Goal: Task Accomplishment & Management: Use online tool/utility

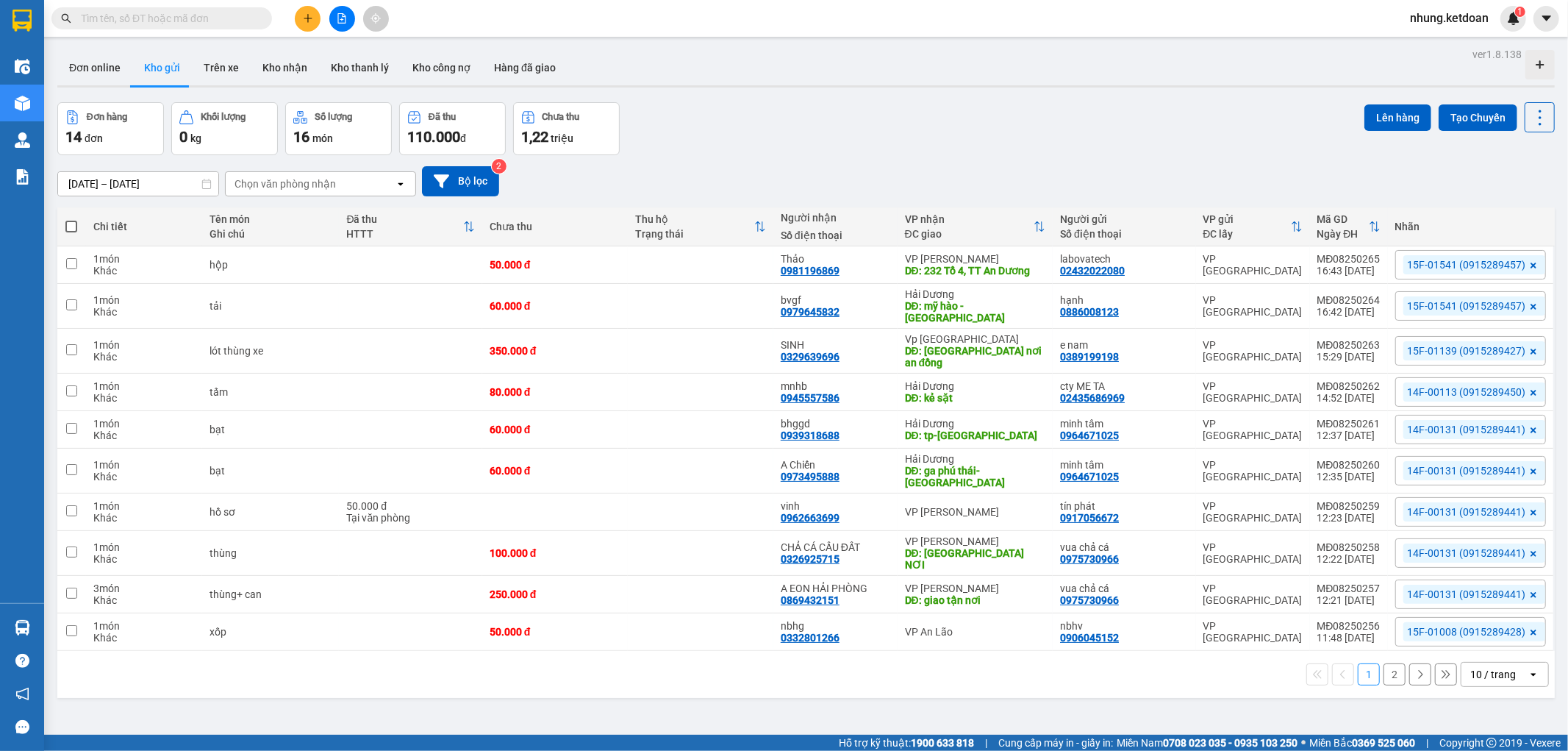
click at [1384, 663] on button "2" at bounding box center [1394, 674] width 22 height 22
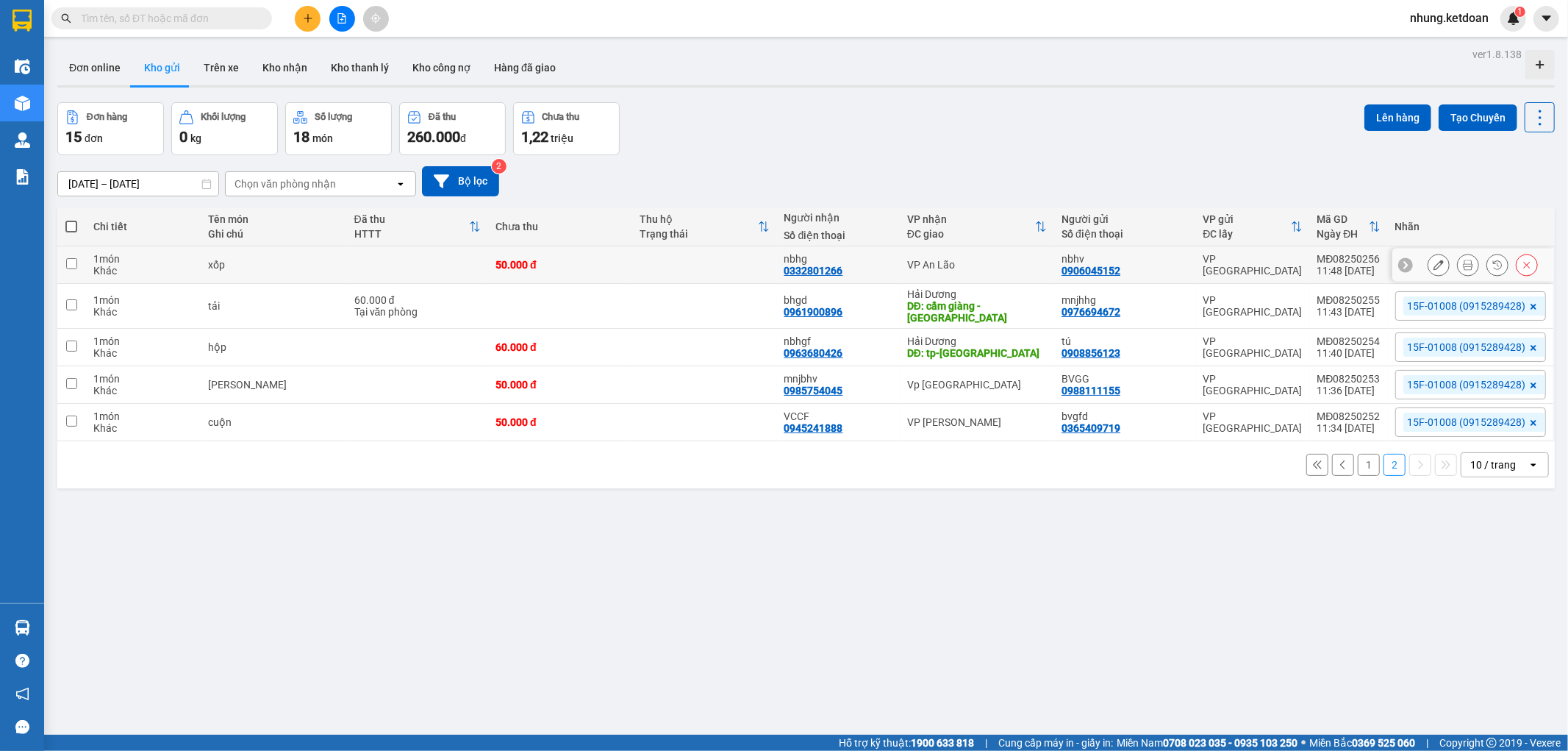
drag, startPoint x: 608, startPoint y: 255, endPoint x: 576, endPoint y: 314, distance: 67.1
click at [608, 255] on td "50.000 đ" at bounding box center [560, 264] width 144 height 38
checkbox input "true"
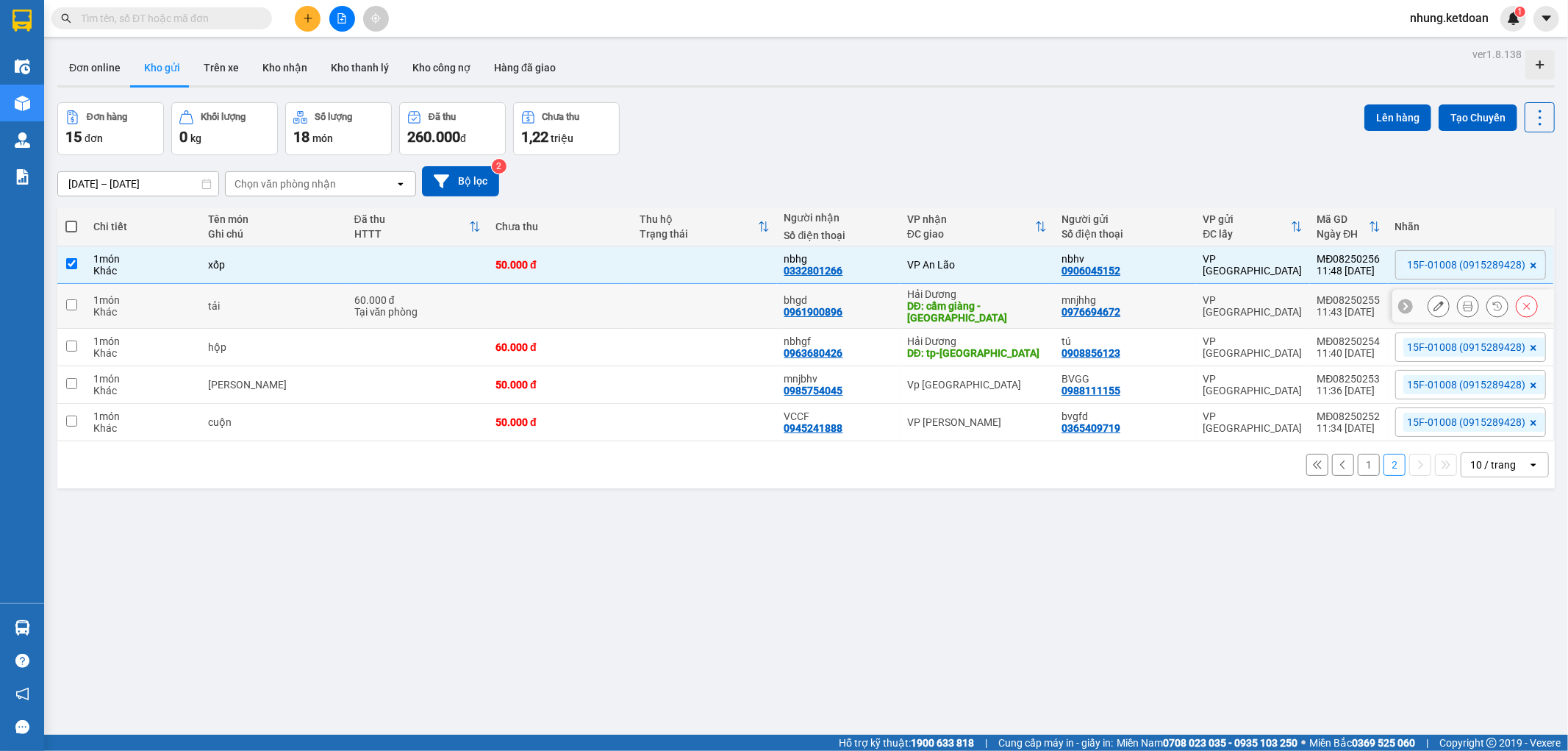
click at [575, 318] on td at bounding box center [560, 306] width 144 height 44
checkbox input "true"
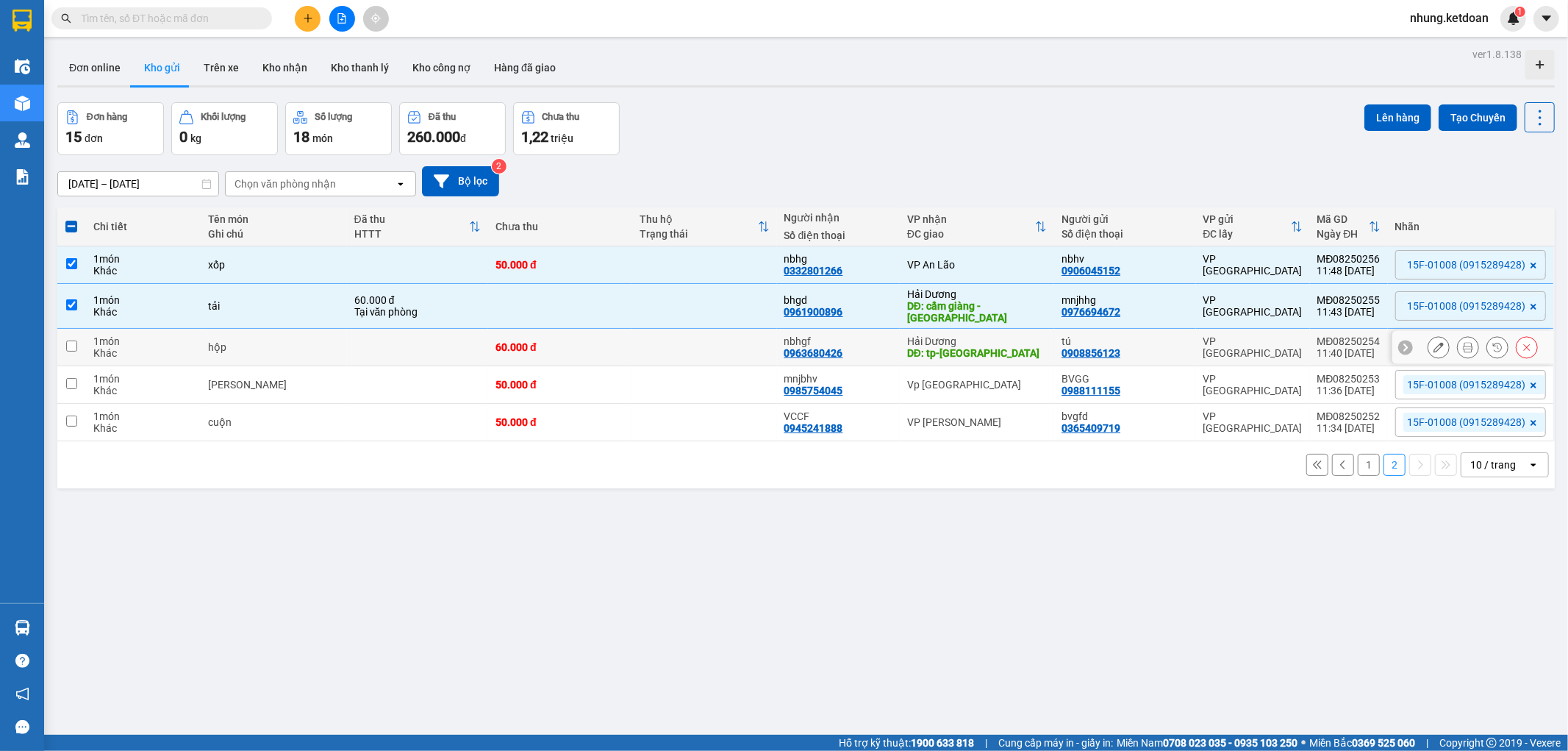
click at [572, 350] on td "60.000 đ" at bounding box center [560, 348] width 144 height 38
checkbox input "true"
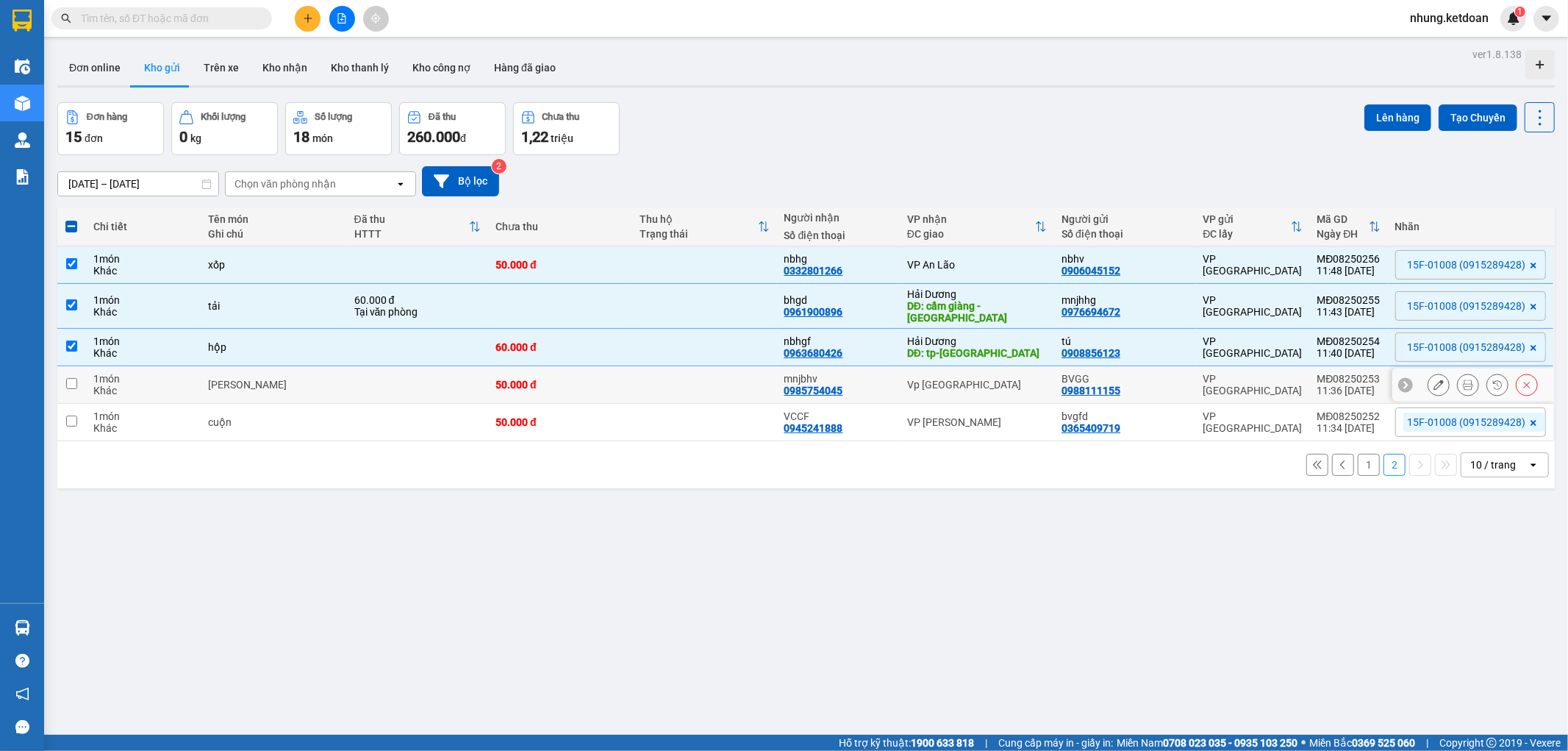
click at [586, 388] on td "50.000 đ" at bounding box center [560, 384] width 144 height 38
checkbox input "true"
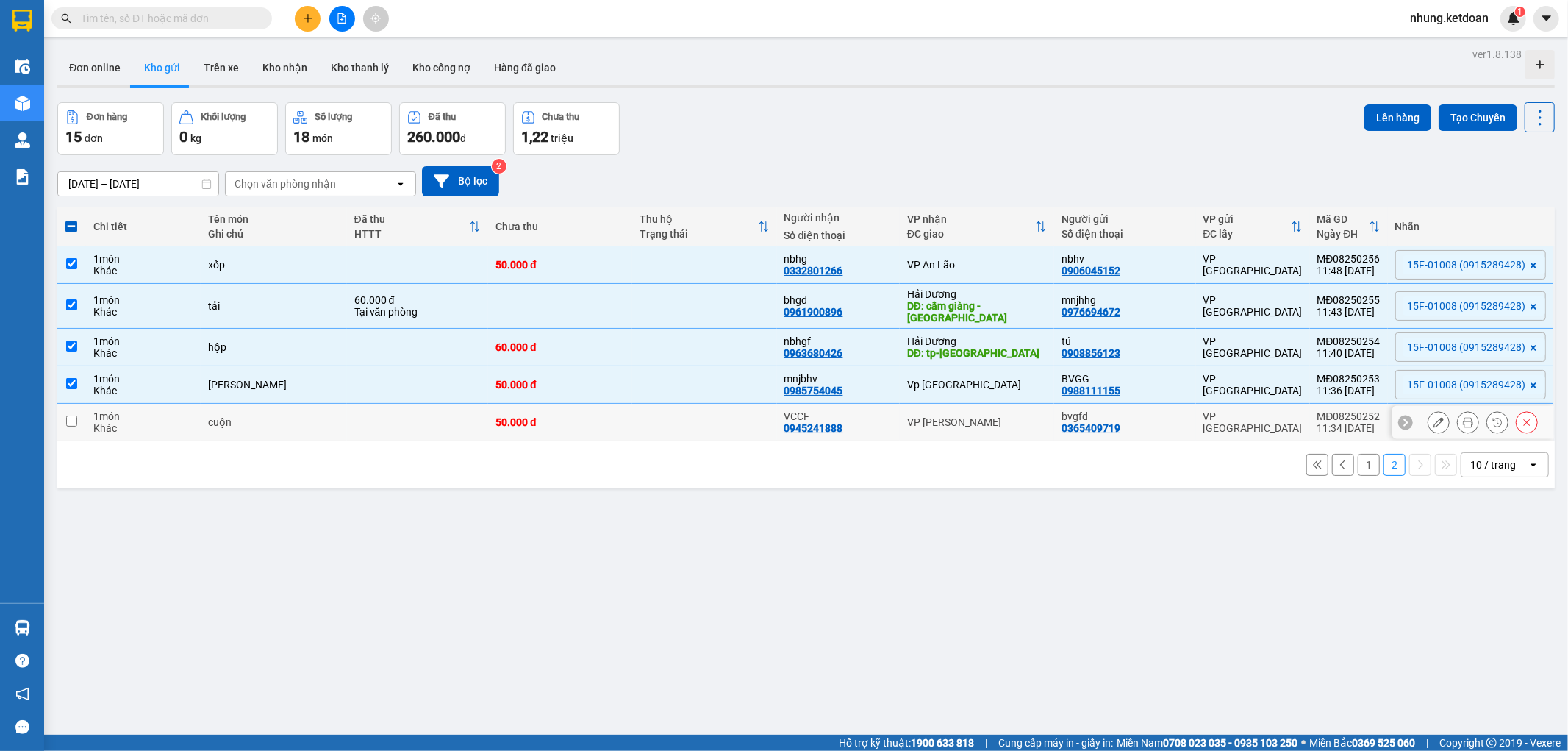
click at [582, 419] on div "50.000 đ" at bounding box center [561, 422] width 129 height 12
checkbox input "true"
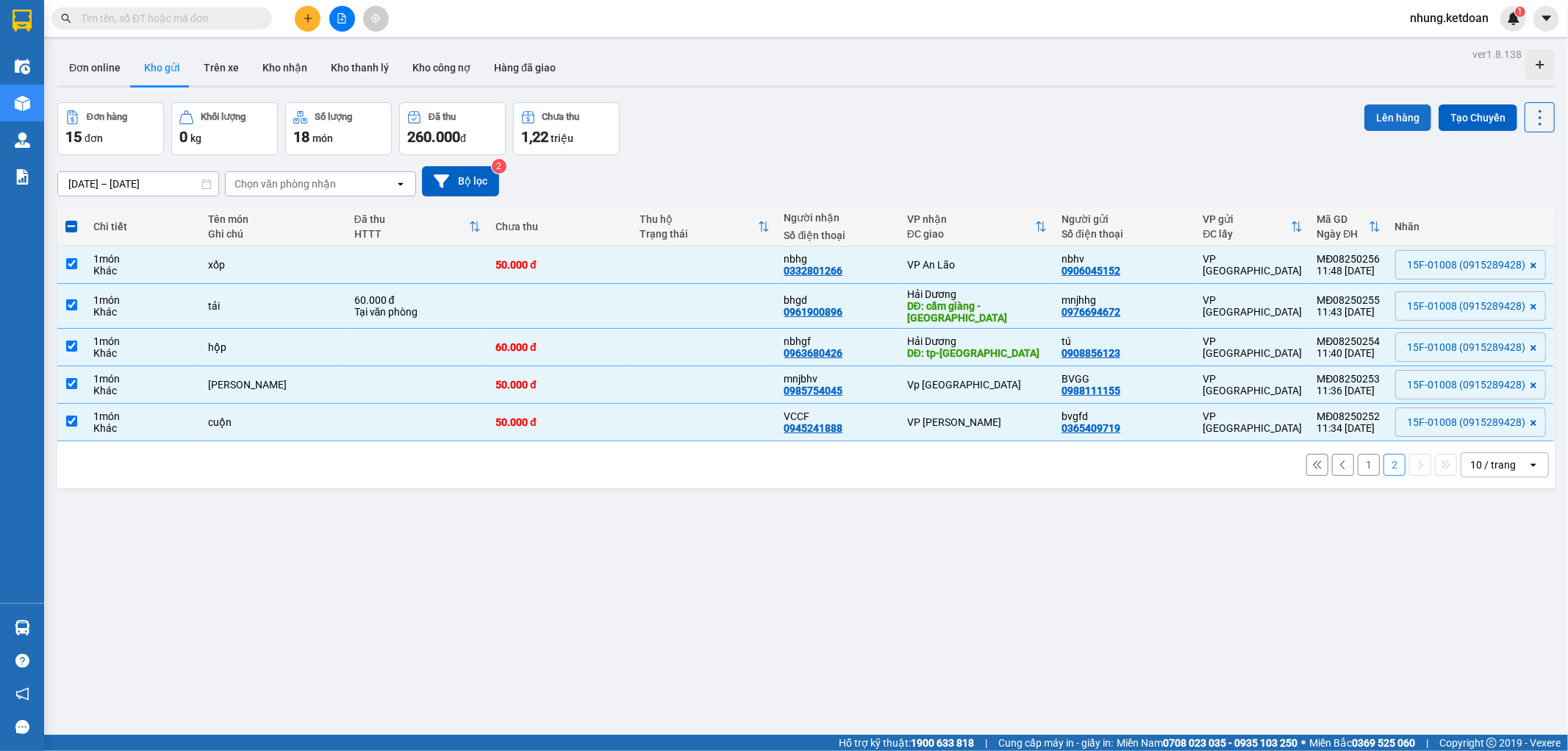
click at [1380, 115] on button "Lên hàng" at bounding box center [1397, 117] width 67 height 26
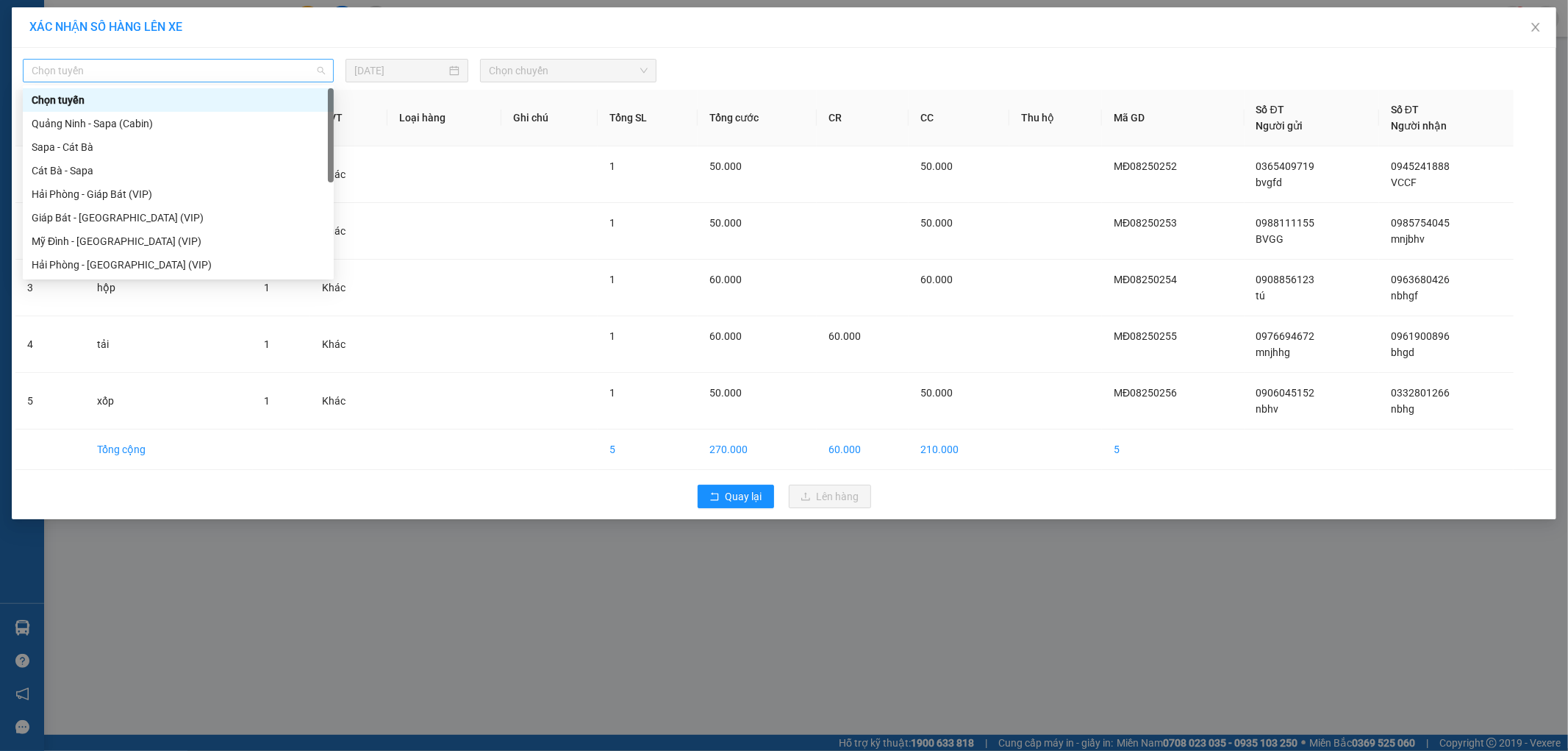
click at [184, 73] on span "Chọn tuyến" at bounding box center [179, 70] width 293 height 22
drag, startPoint x: 97, startPoint y: 239, endPoint x: 498, endPoint y: 65, distance: 437.1
click at [113, 222] on div "Chọn tuyến [GEOGRAPHIC_DATA] - [GEOGRAPHIC_DATA] ([GEOGRAPHIC_DATA]) Sapa - [GE…" at bounding box center [179, 206] width 311 height 236
click at [95, 241] on div "Mỹ Đình - [GEOGRAPHIC_DATA] (VIP)" at bounding box center [179, 241] width 293 height 16
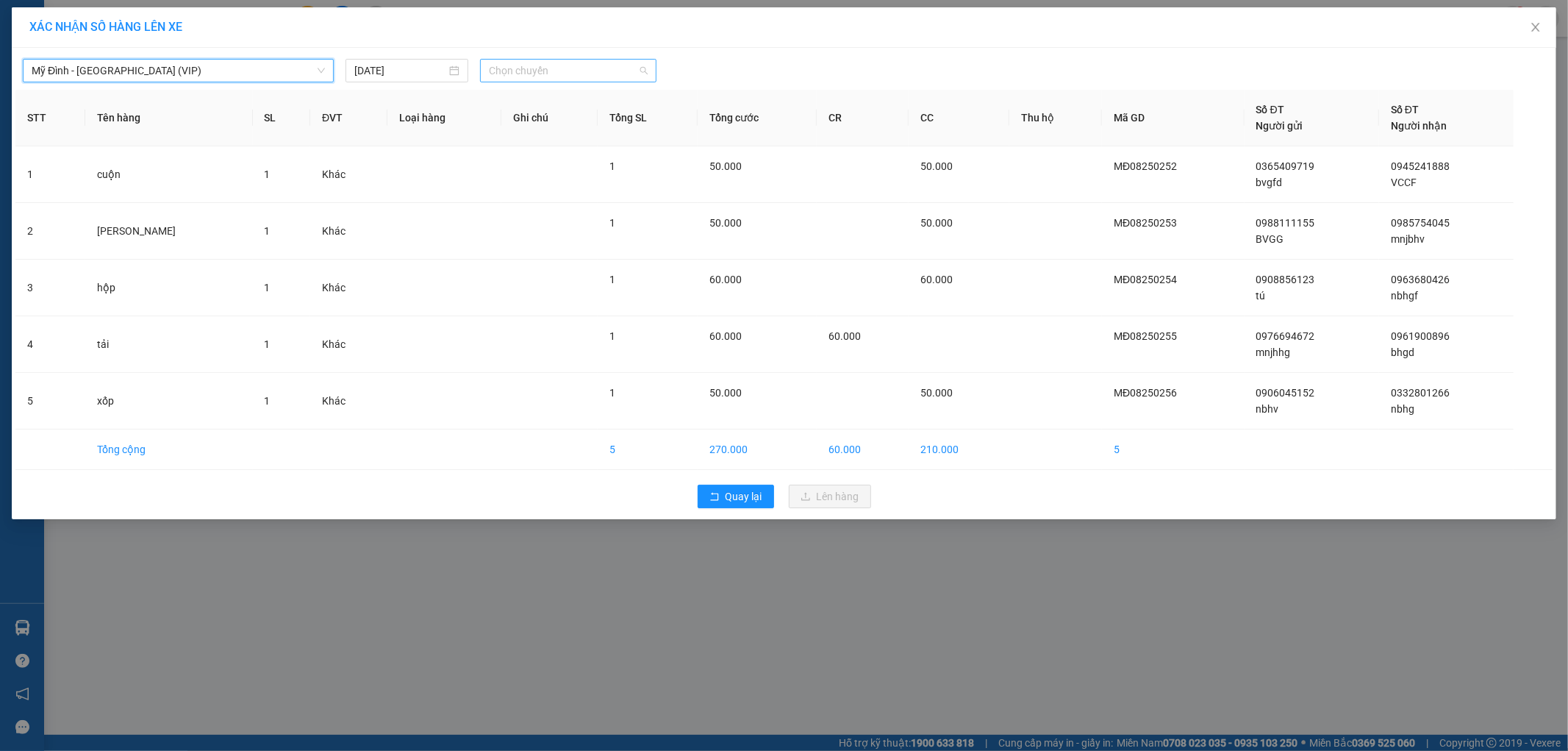
click at [555, 74] on span "Chọn chuyến" at bounding box center [568, 70] width 159 height 22
click at [564, 211] on div "11:50 - 15F -010.08" at bounding box center [546, 208] width 115 height 16
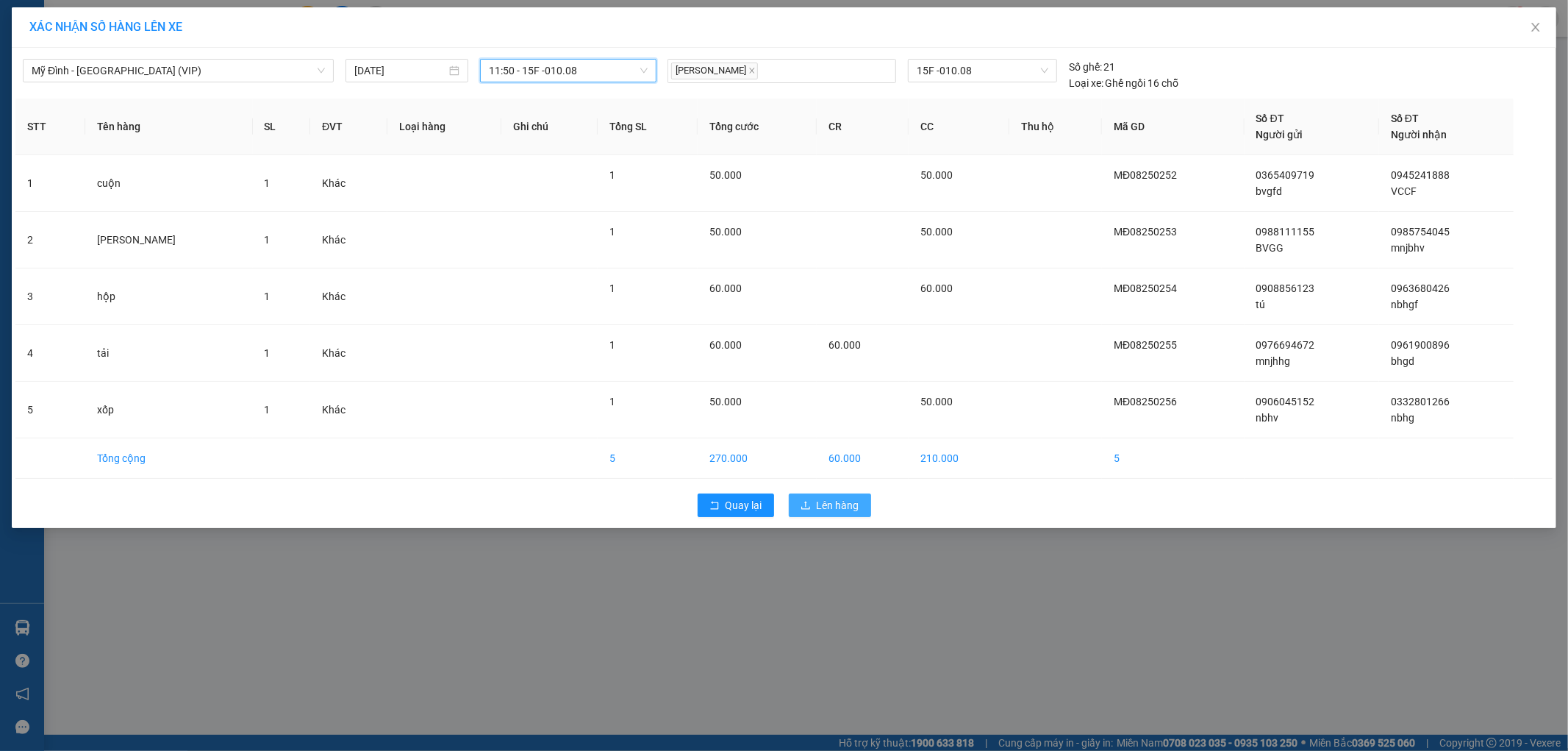
click at [822, 494] on button "Lên hàng" at bounding box center [830, 505] width 82 height 23
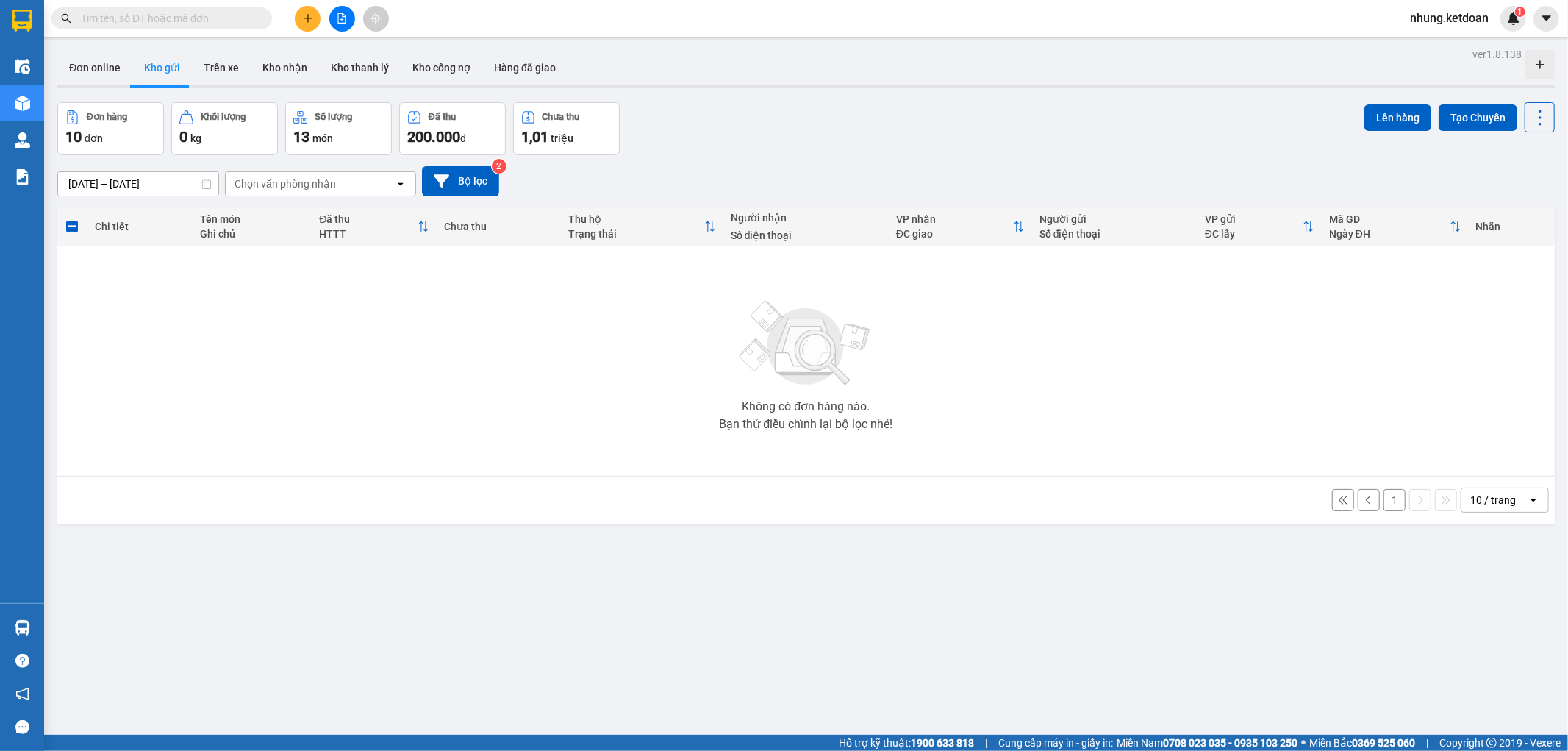
click at [1384, 501] on button "1" at bounding box center [1394, 500] width 22 height 22
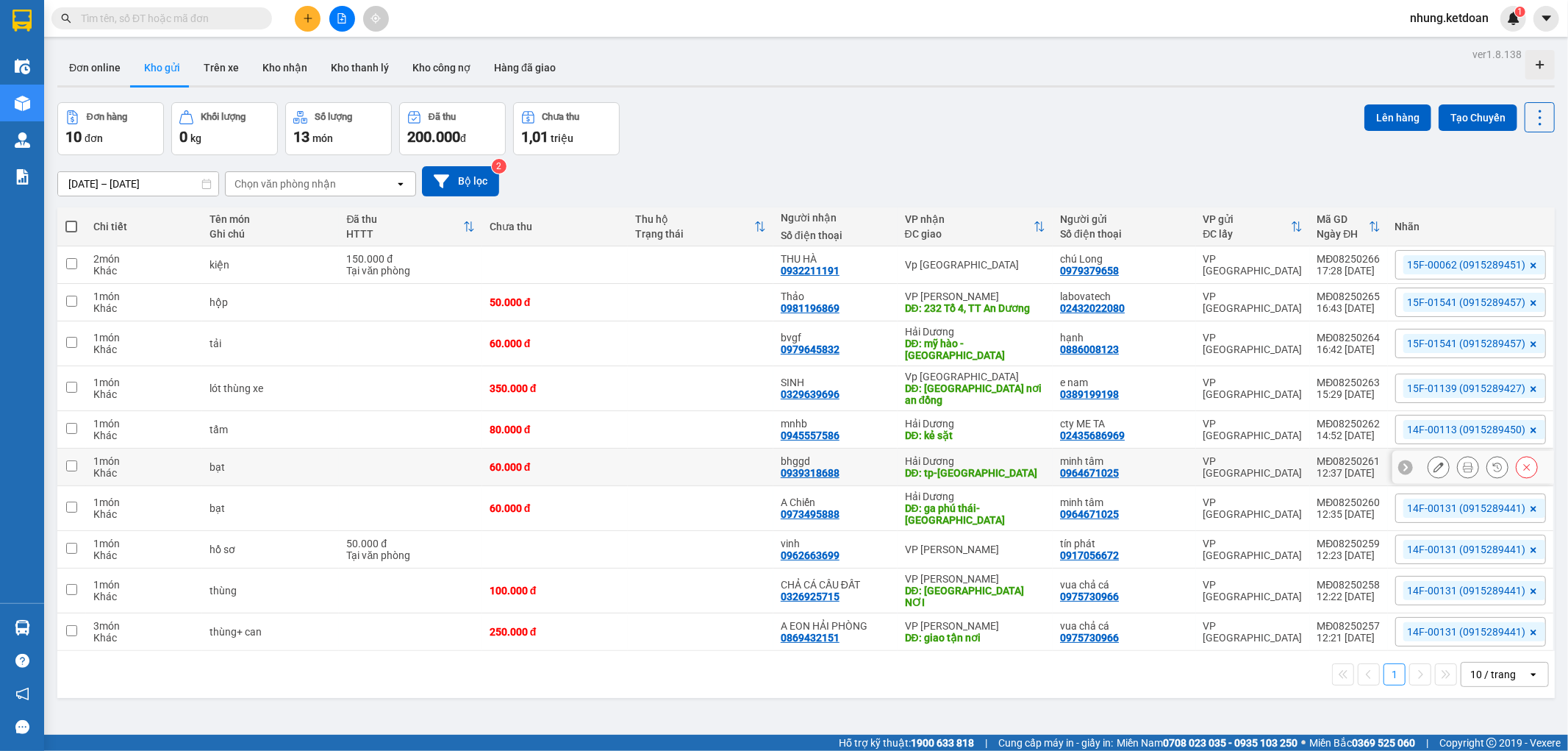
drag, startPoint x: 706, startPoint y: 460, endPoint x: 700, endPoint y: 483, distance: 23.8
click at [706, 461] on td at bounding box center [701, 467] width 146 height 38
checkbox input "true"
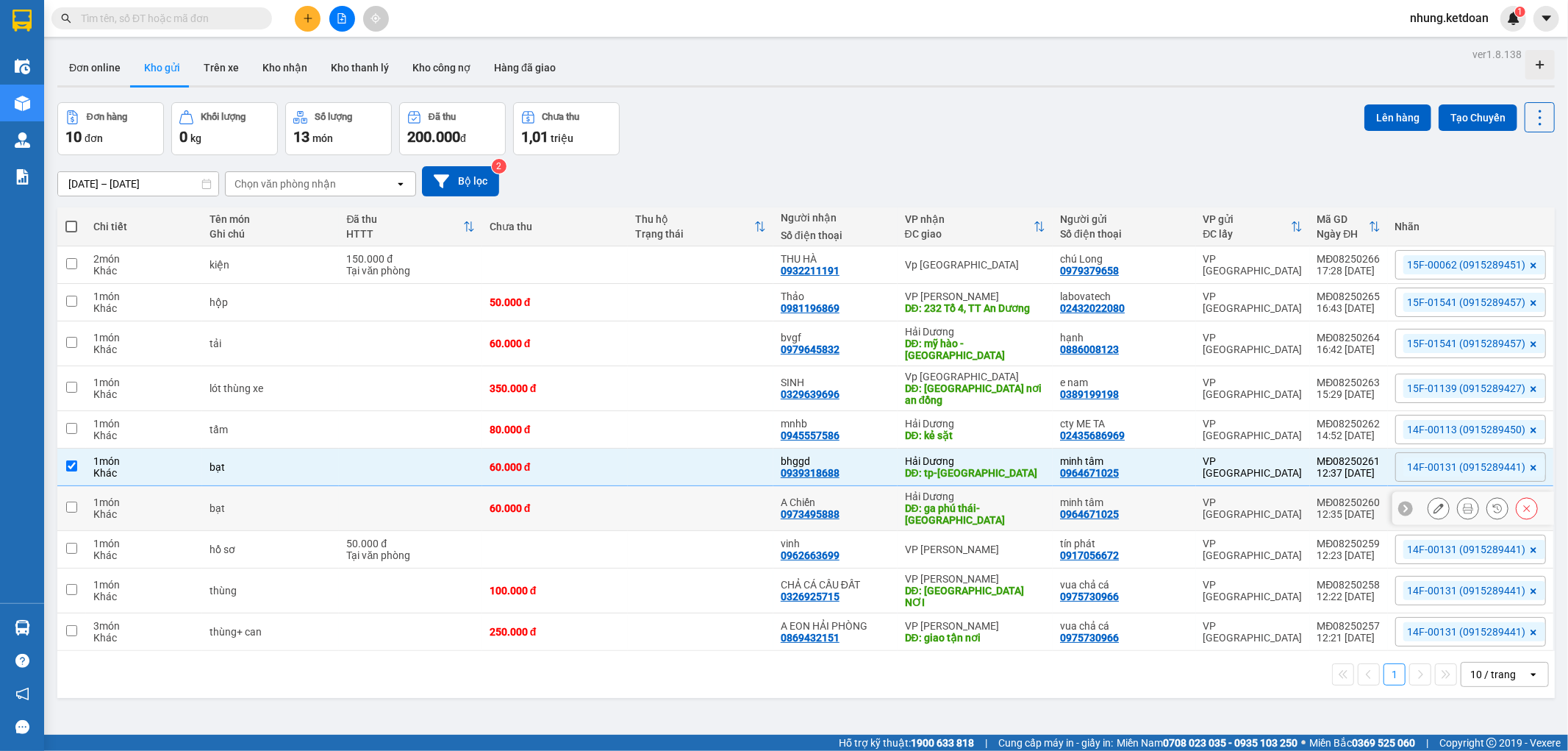
click at [694, 488] on td at bounding box center [701, 509] width 146 height 44
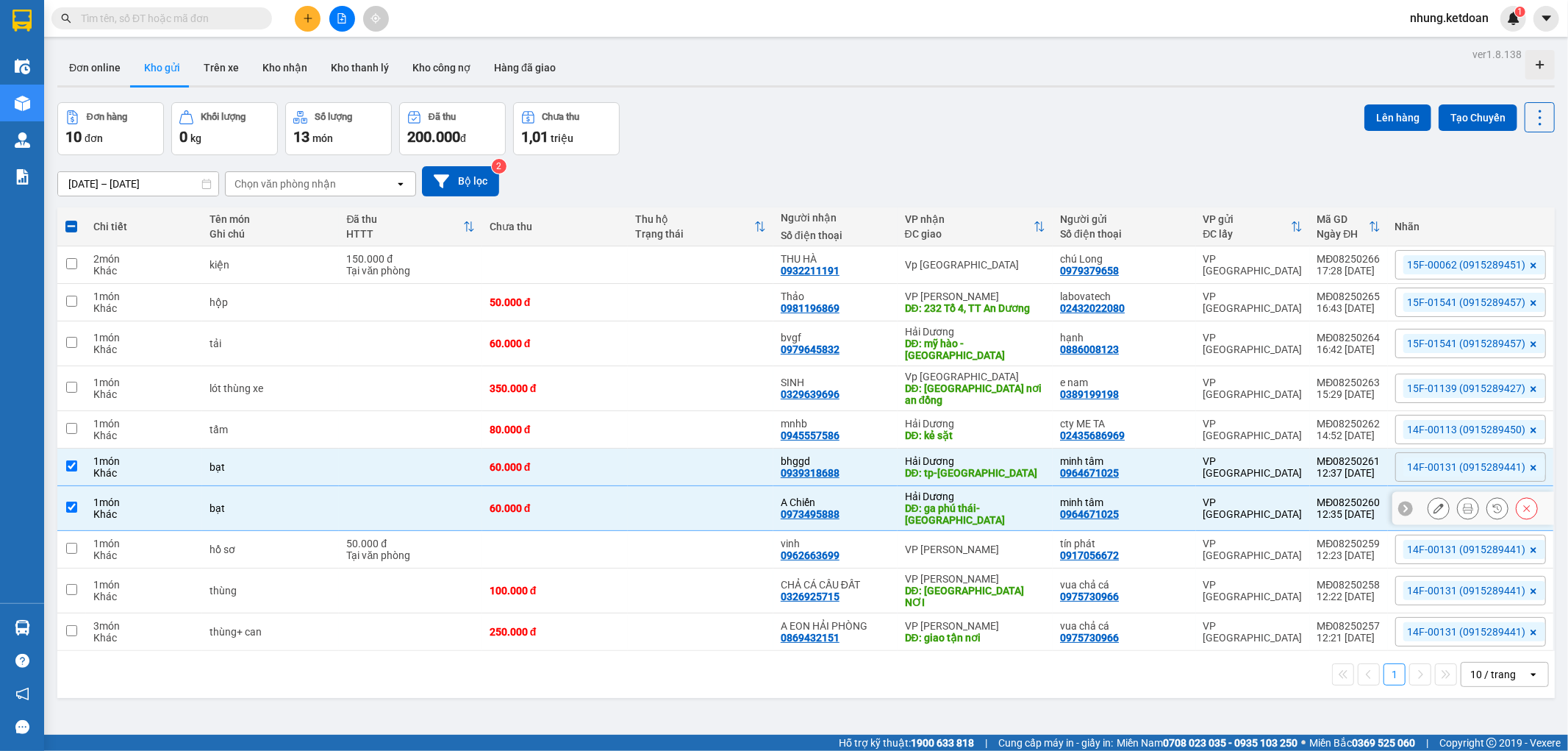
checkbox input "true"
click at [681, 531] on td at bounding box center [701, 549] width 146 height 38
checkbox input "true"
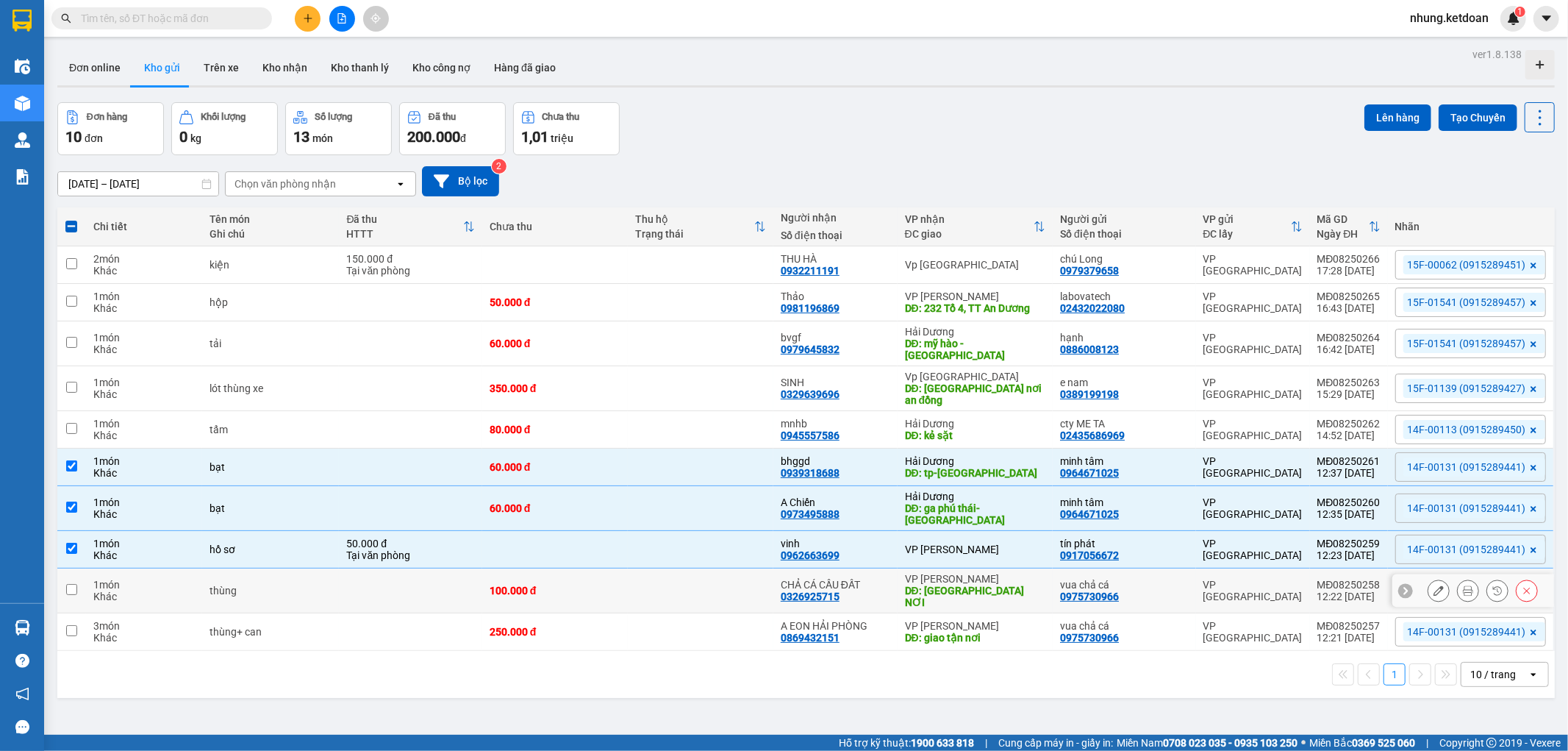
click at [652, 576] on td at bounding box center [701, 591] width 146 height 44
checkbox input "true"
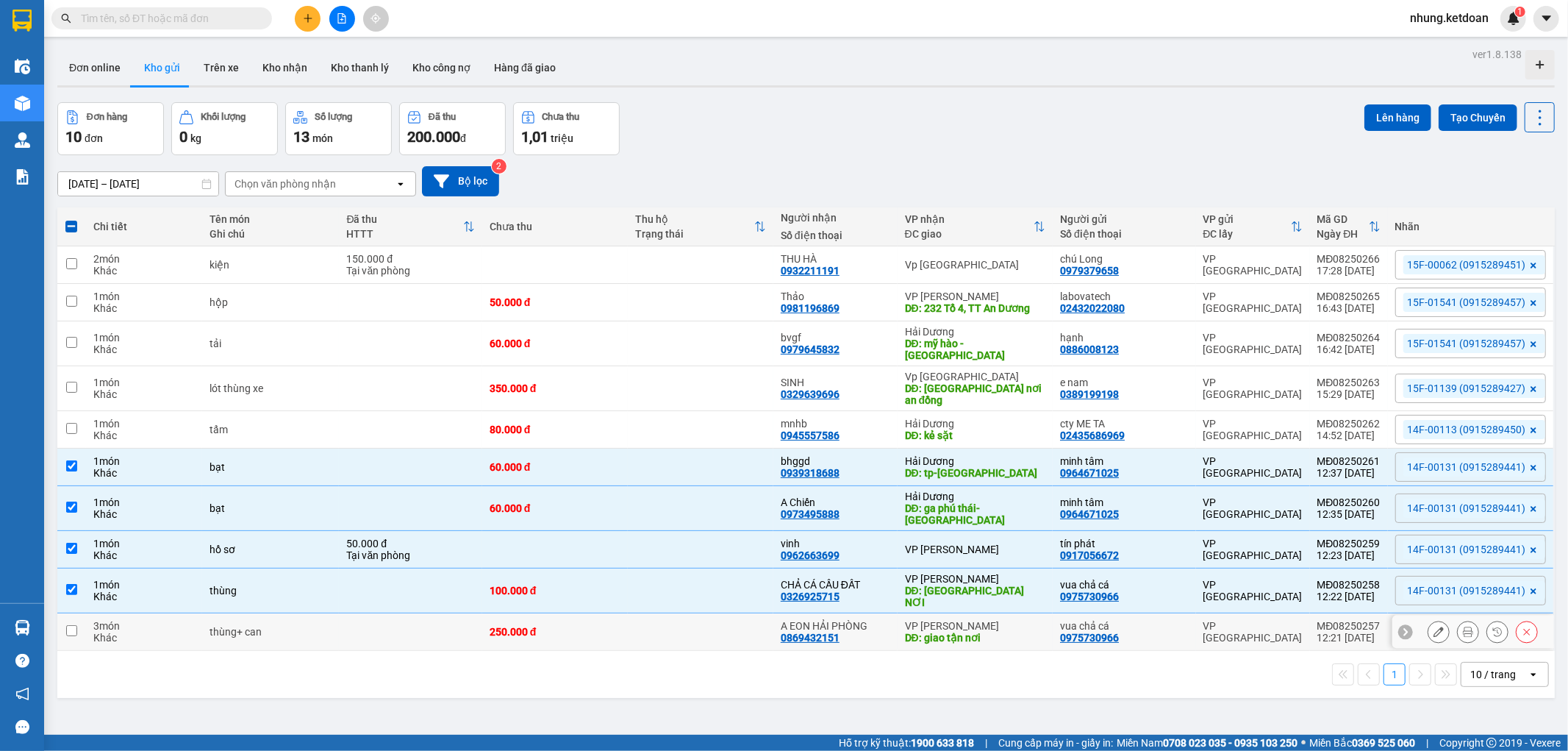
click at [642, 614] on td at bounding box center [701, 632] width 146 height 38
checkbox input "true"
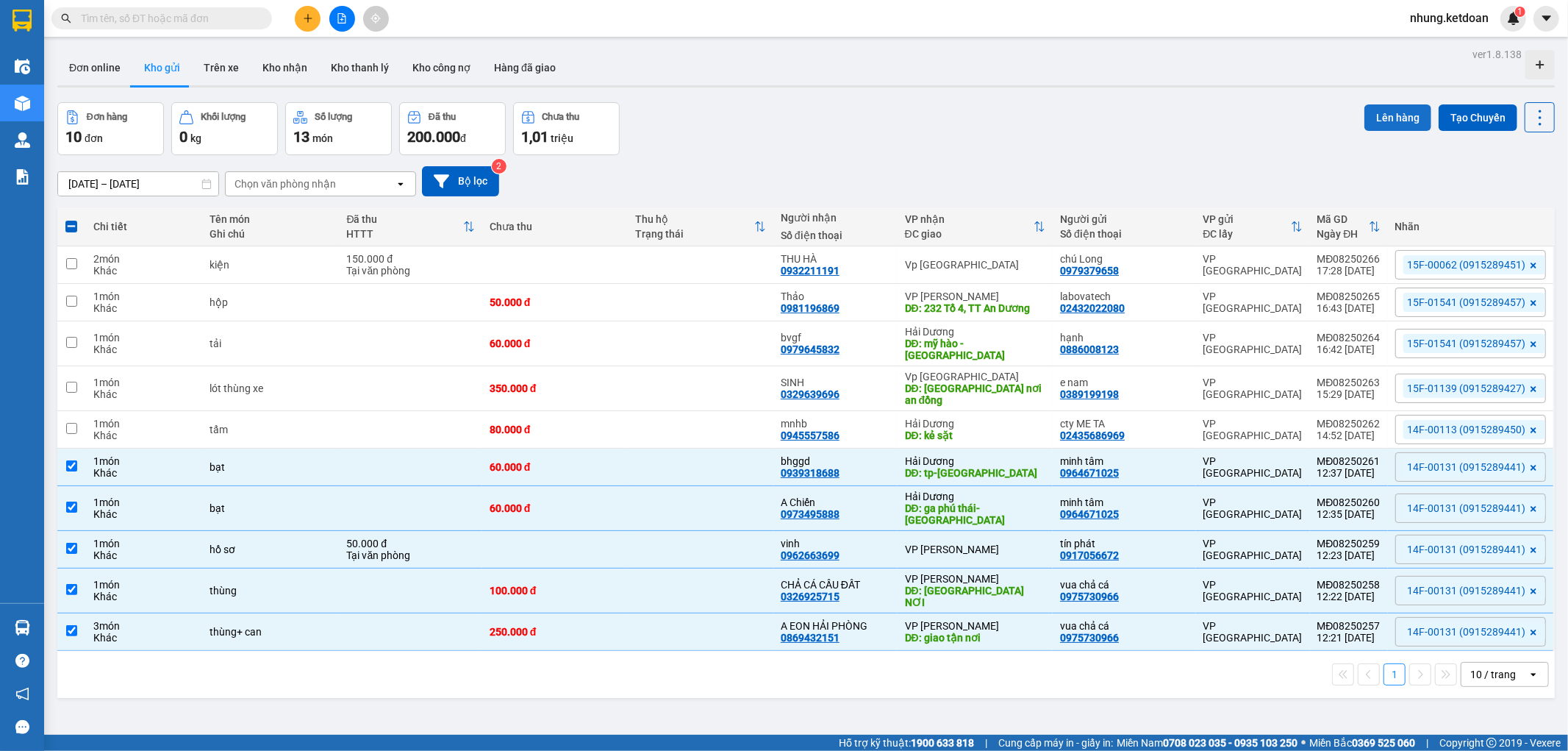
click at [1389, 106] on button "Lên hàng" at bounding box center [1397, 117] width 67 height 26
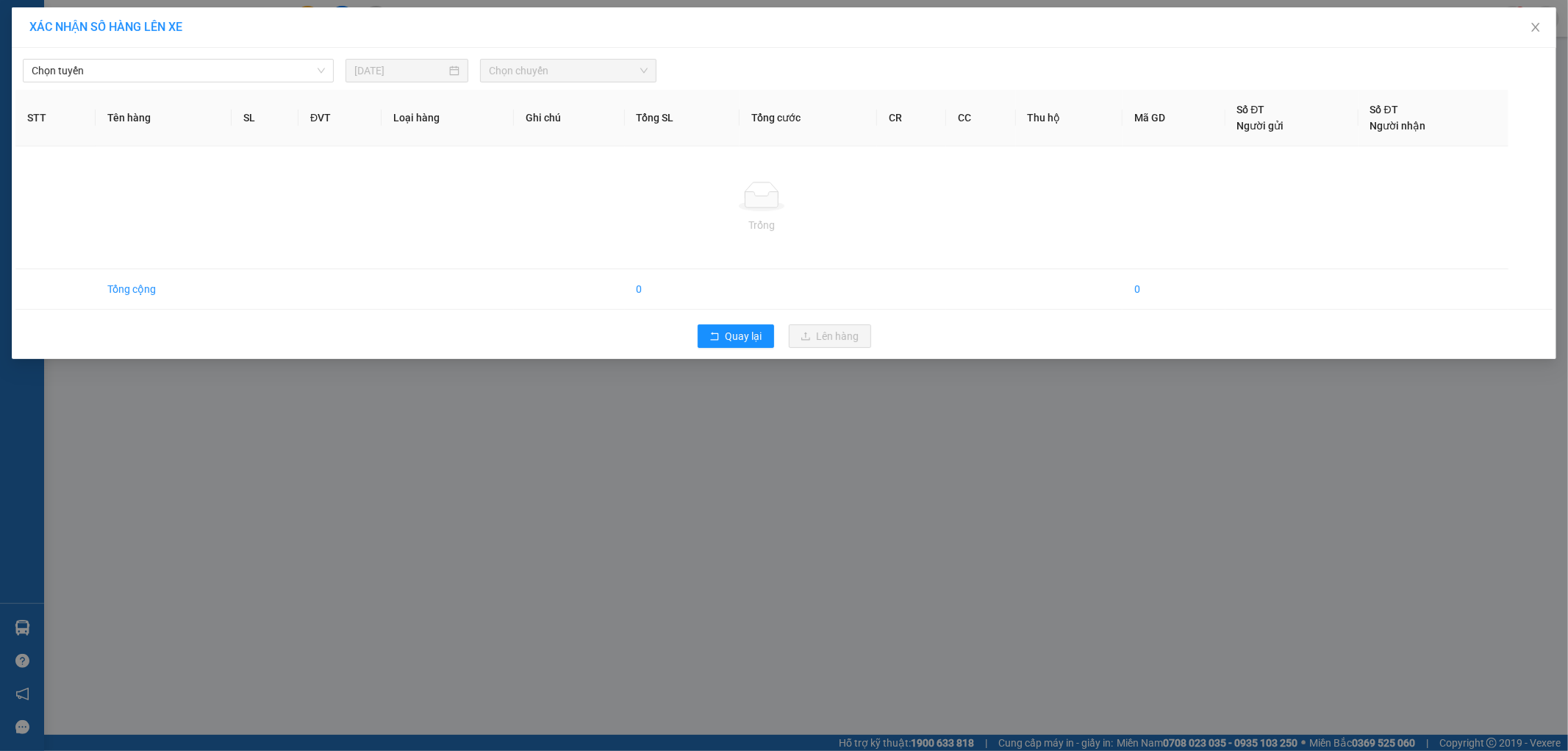
click at [1389, 106] on span "Số ĐT" at bounding box center [1384, 109] width 28 height 12
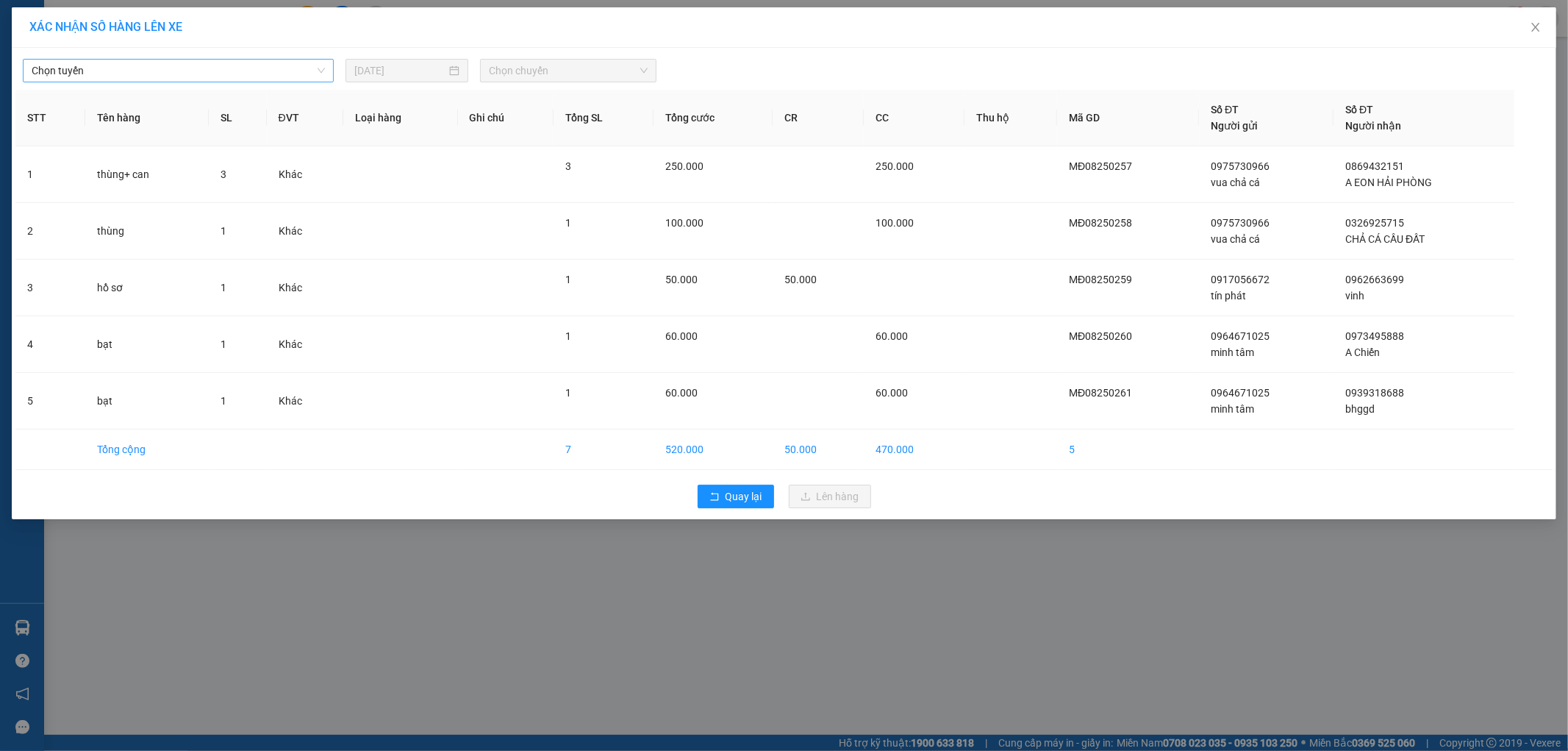
click at [143, 75] on span "Chọn tuyến" at bounding box center [179, 70] width 293 height 22
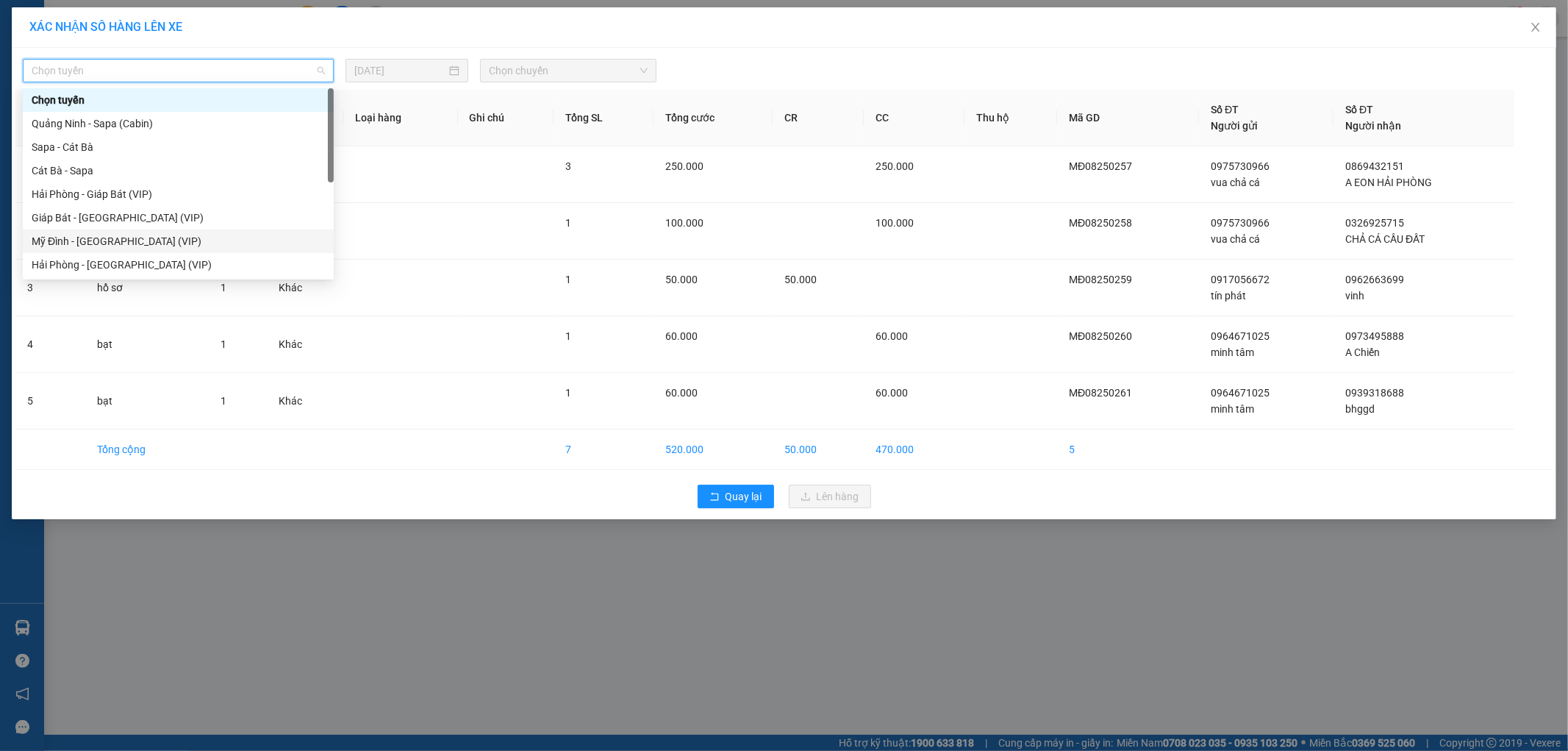
drag, startPoint x: 57, startPoint y: 240, endPoint x: 328, endPoint y: 136, distance: 290.3
click at [69, 236] on div "Mỹ Đình - [GEOGRAPHIC_DATA] (VIP)" at bounding box center [179, 241] width 293 height 16
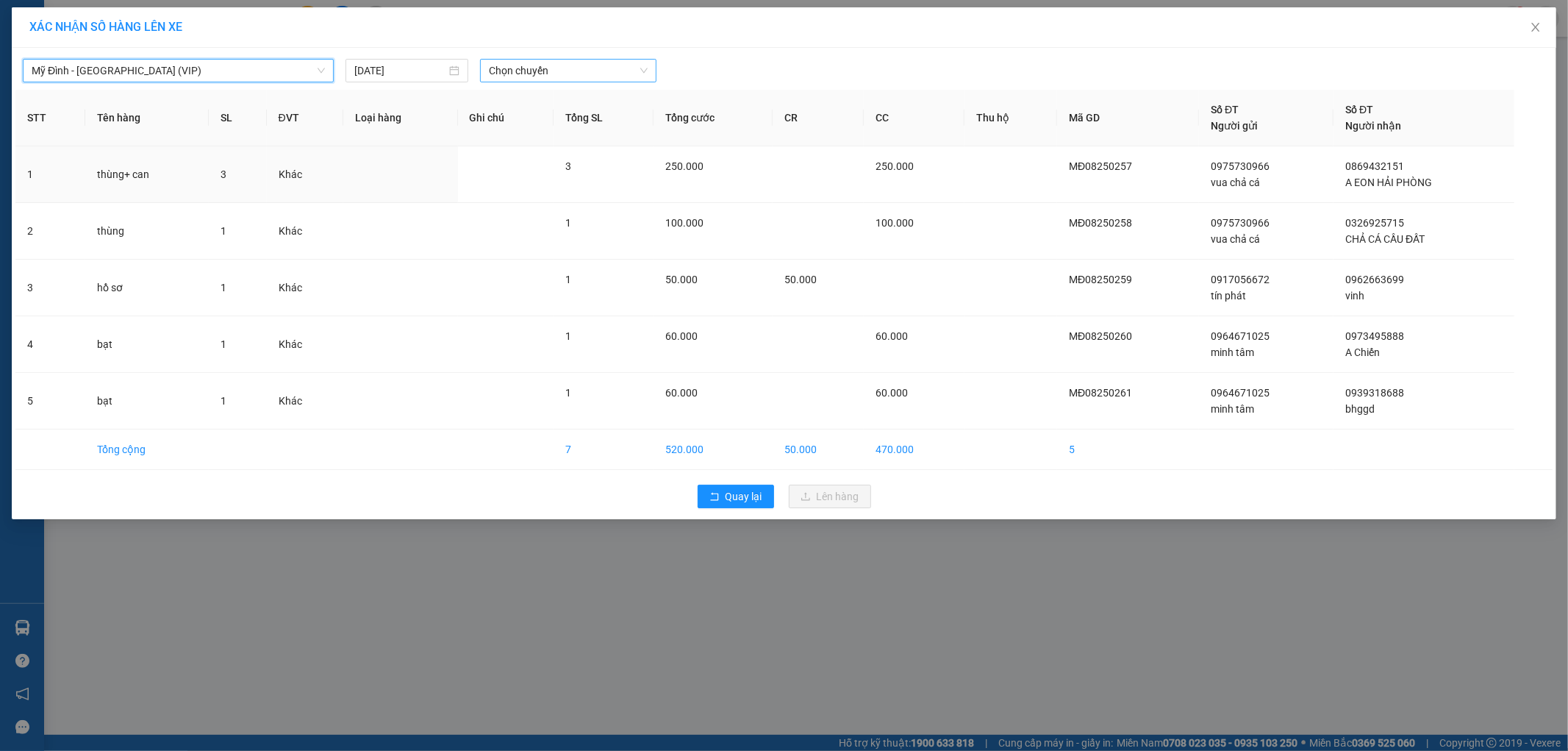
click at [566, 65] on span "Chọn chuyến" at bounding box center [568, 70] width 159 height 22
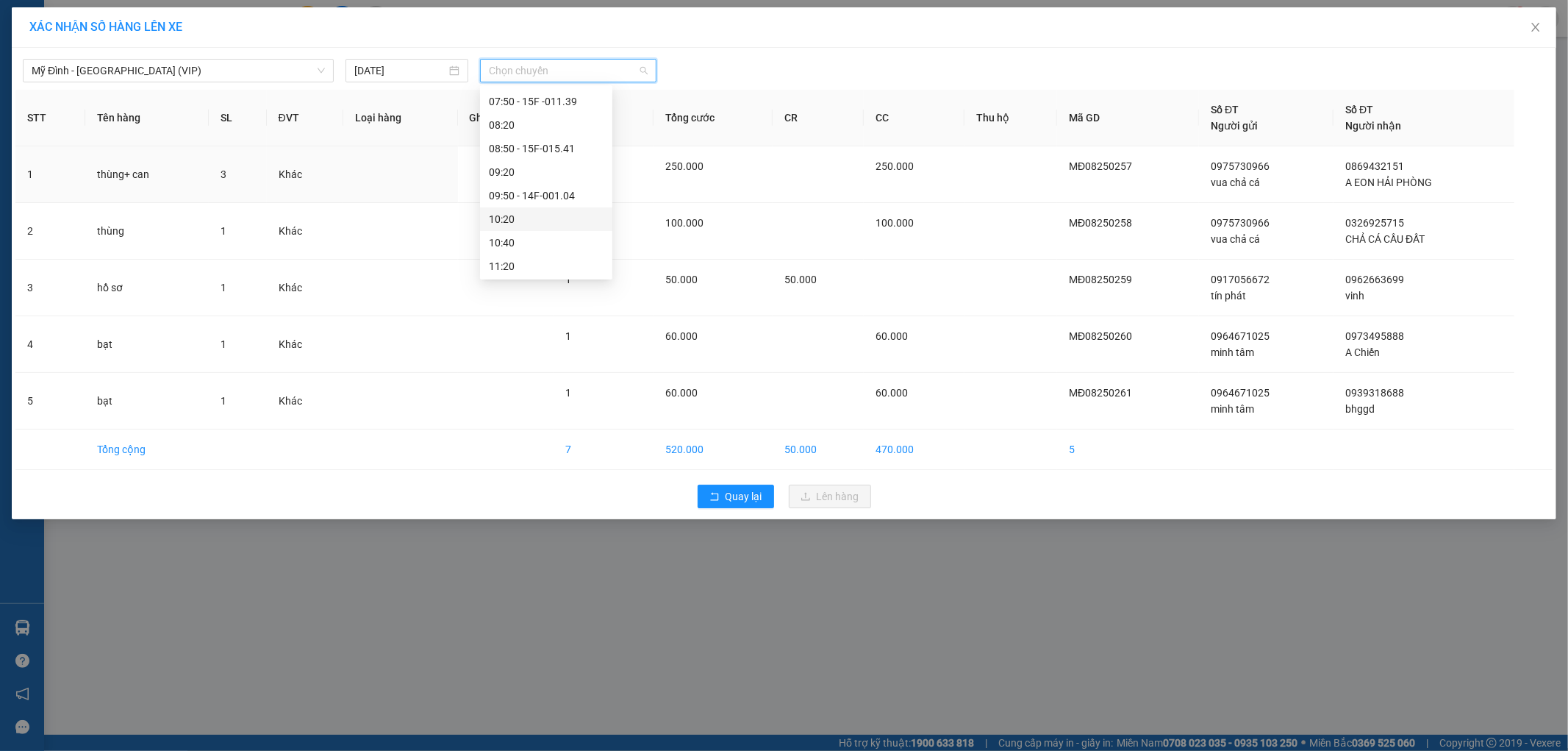
scroll to position [245, 0]
click at [573, 256] on div "12:50 - 14F-001.31" at bounding box center [546, 255] width 115 height 16
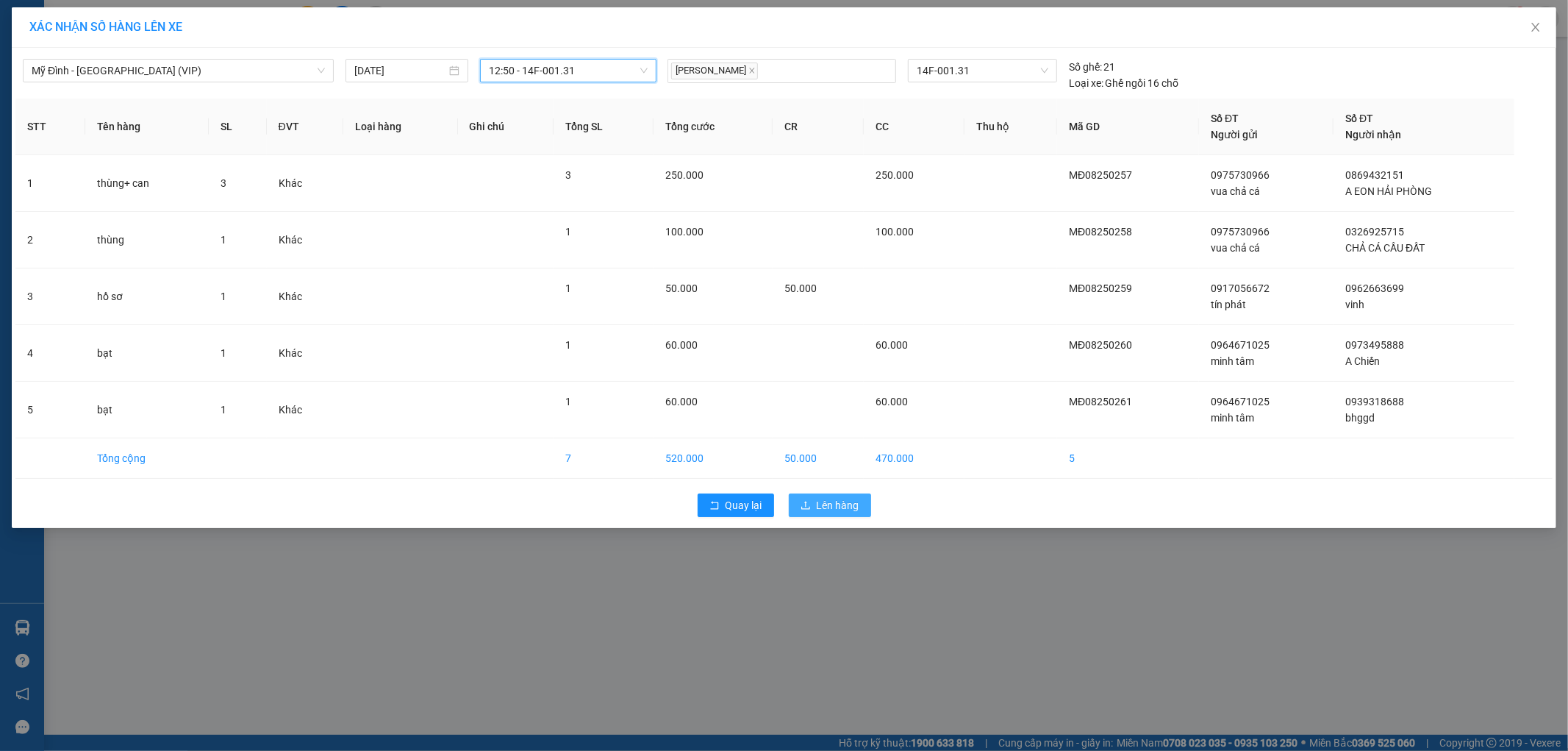
click at [806, 497] on button "Lên hàng" at bounding box center [830, 505] width 82 height 23
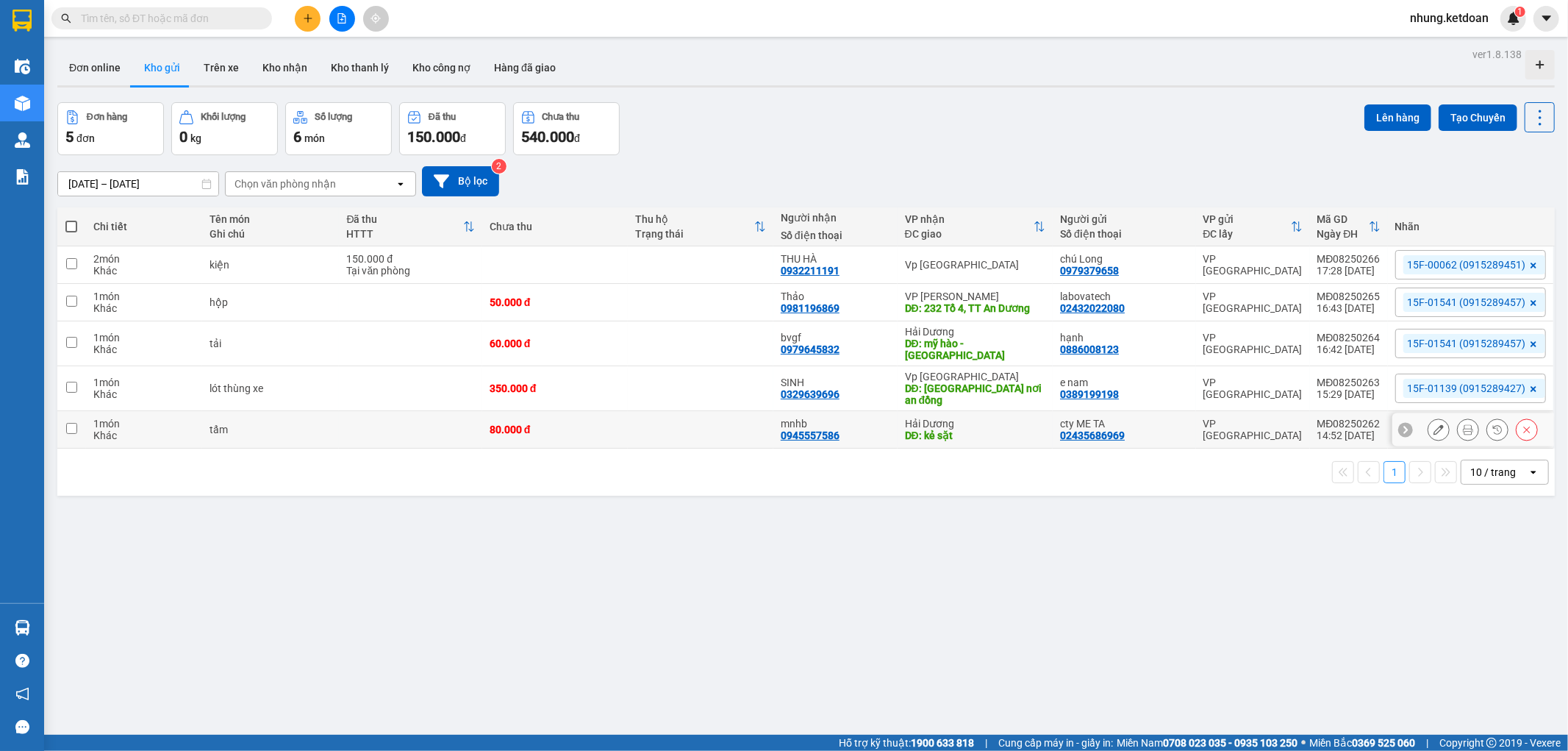
click at [622, 419] on td "80.000 đ" at bounding box center [555, 430] width 146 height 38
checkbox input "true"
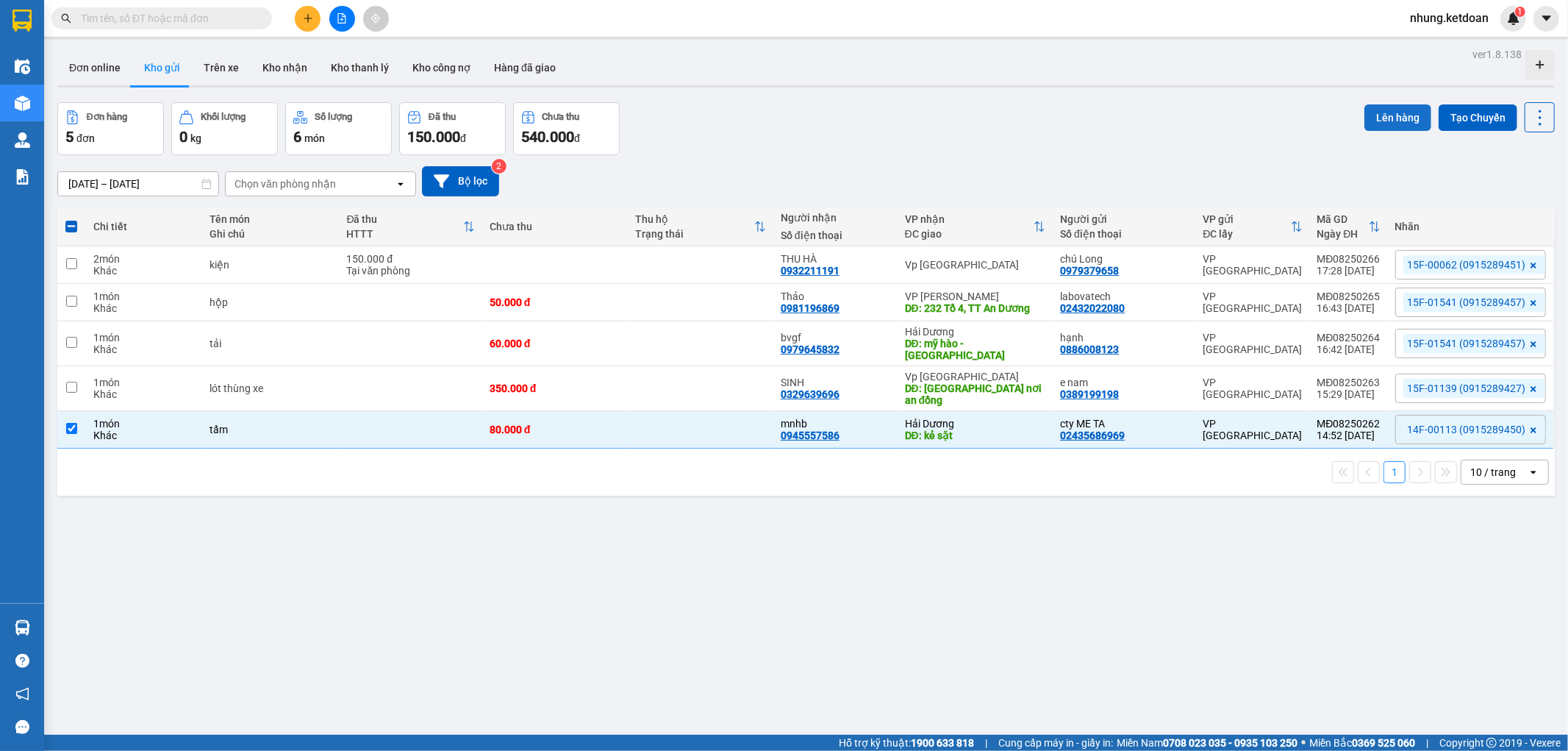
click at [1373, 114] on button "Lên hàng" at bounding box center [1397, 117] width 67 height 26
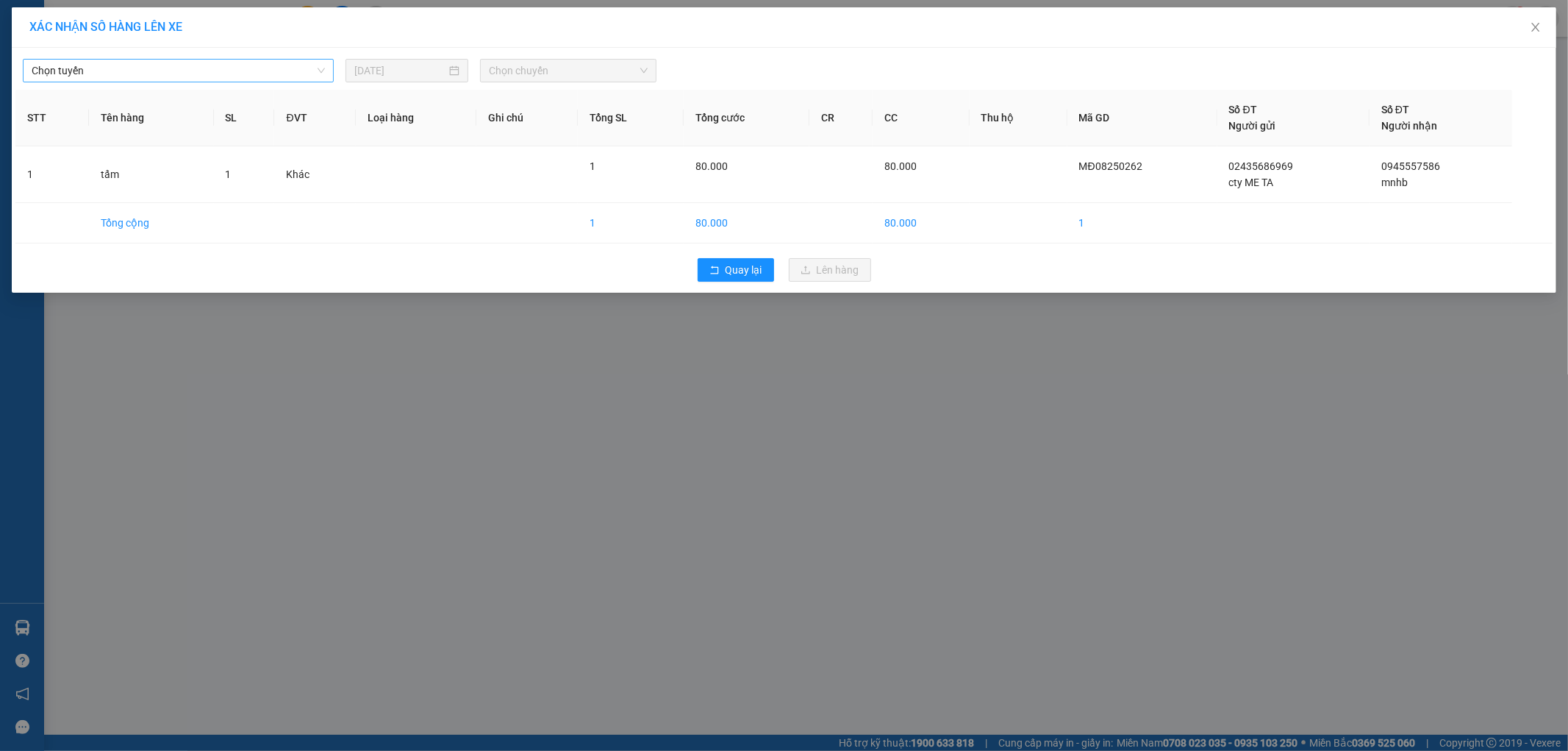
click at [208, 75] on span "Chọn tuyến" at bounding box center [179, 70] width 293 height 22
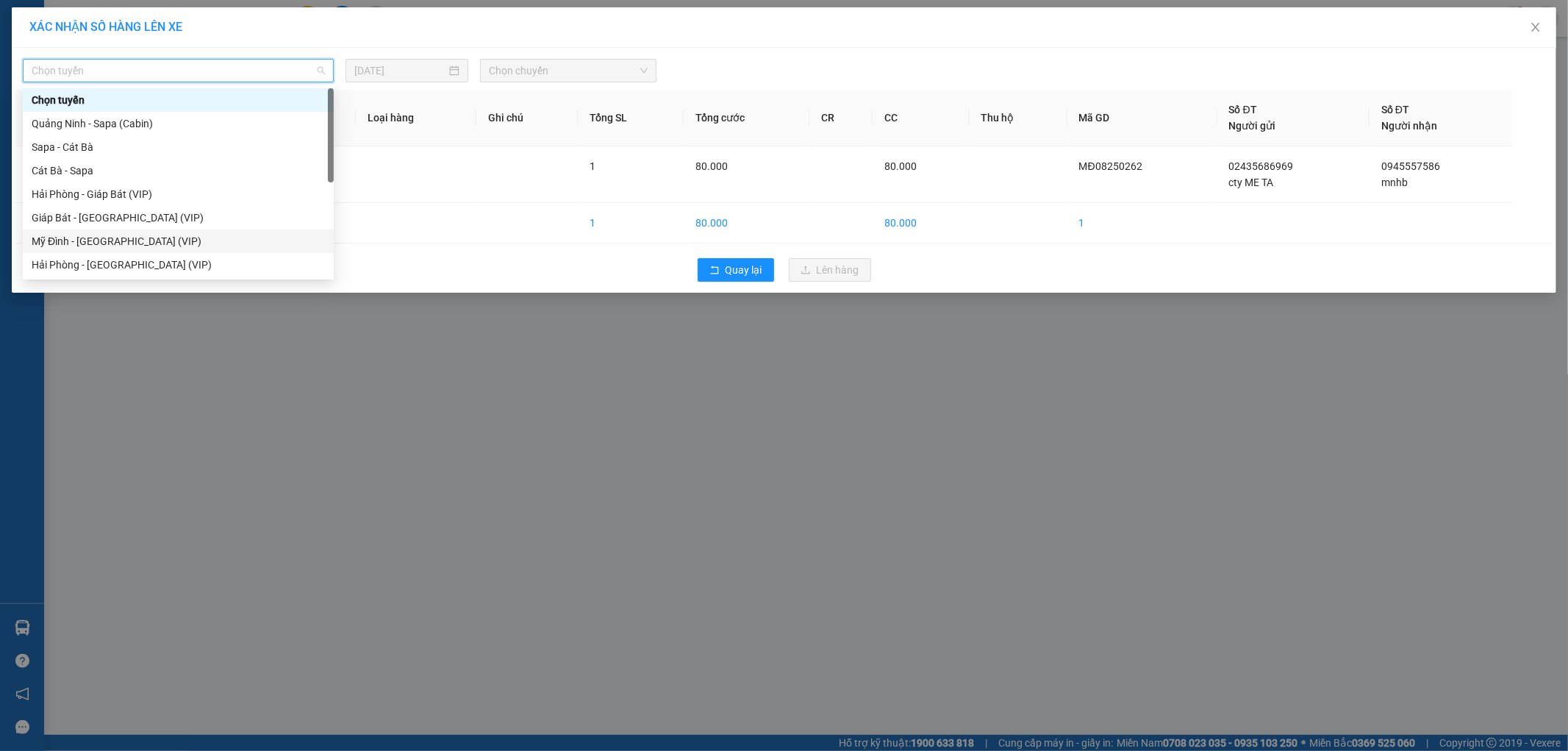
click at [94, 241] on div "Mỹ Đình - [GEOGRAPHIC_DATA] (VIP)" at bounding box center [179, 241] width 293 height 16
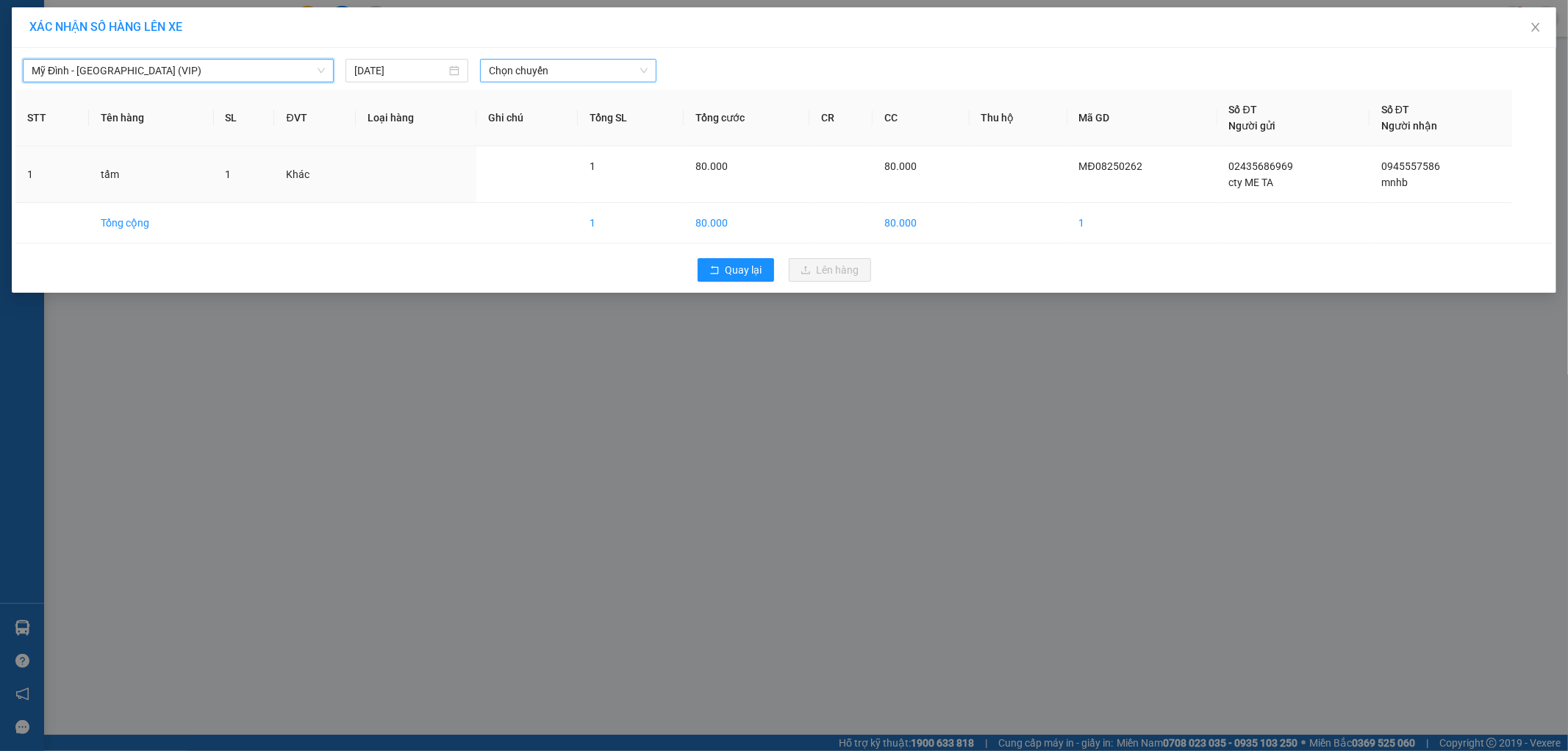
click at [541, 75] on span "Chọn chuyến" at bounding box center [568, 70] width 159 height 22
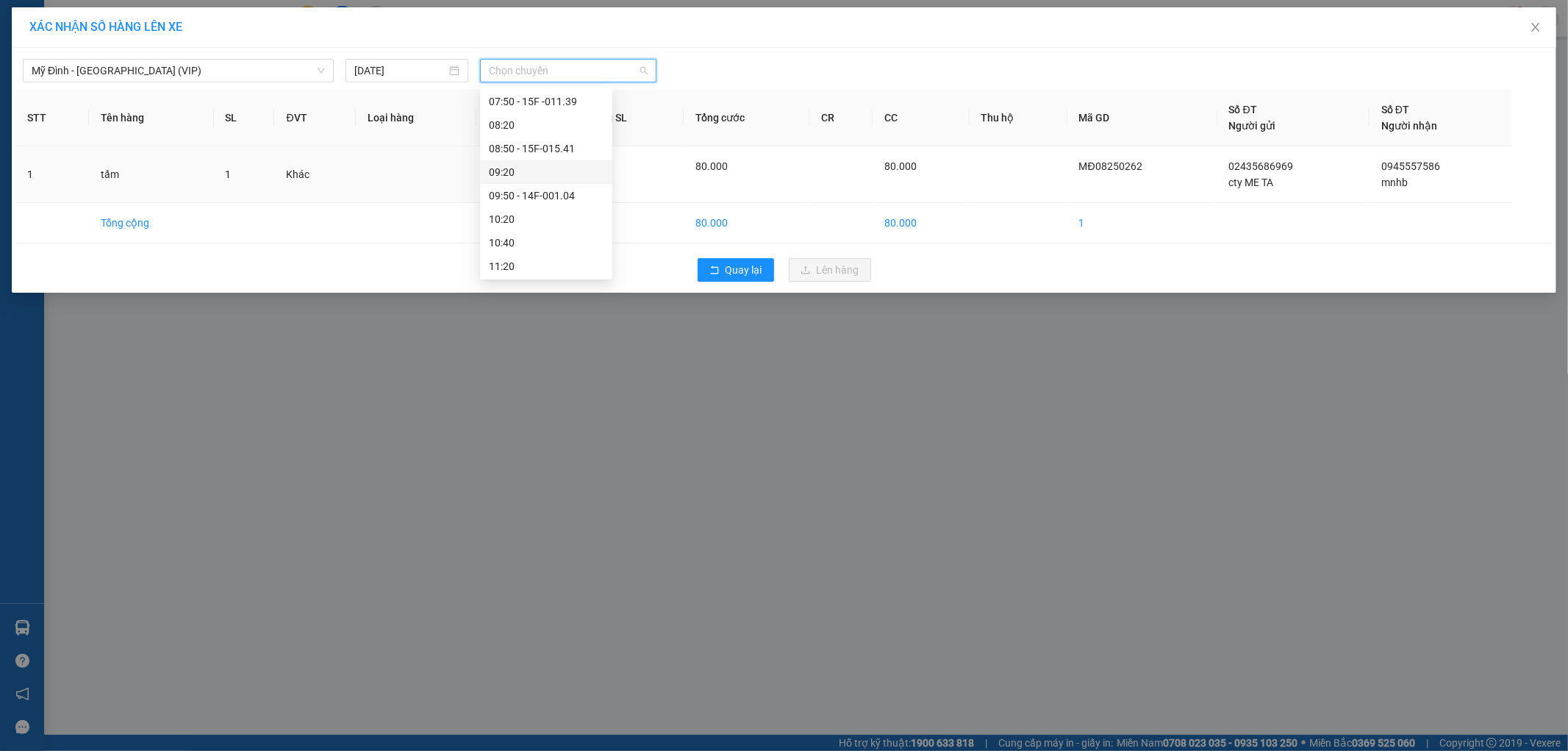
scroll to position [245, 0]
click at [585, 253] on div "12:50 - 14F-001.31" at bounding box center [546, 255] width 115 height 16
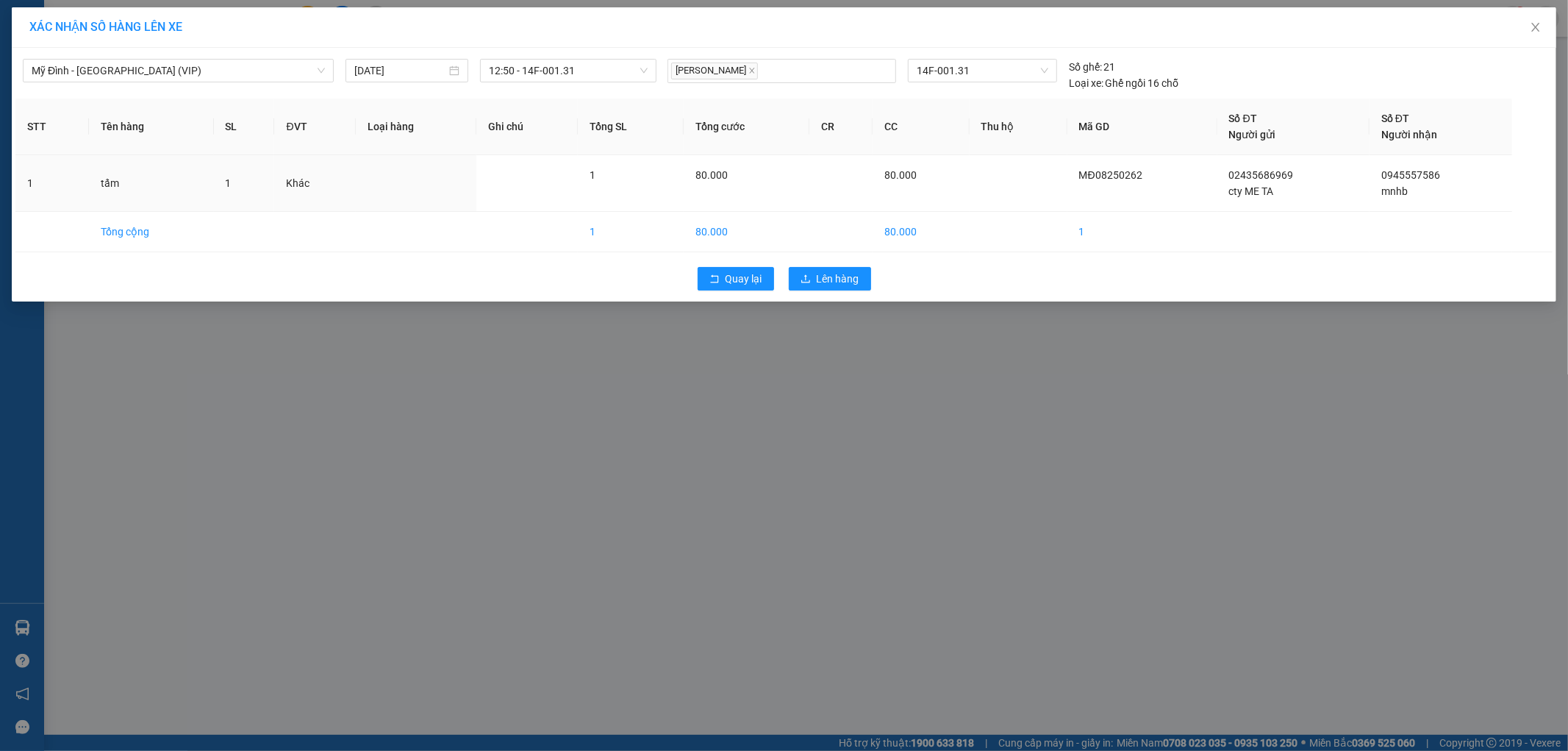
click at [585, 253] on div "[GEOGRAPHIC_DATA] - [GEOGRAPHIC_DATA] (VIP) [DATE] 12:50 - 14F-001.31 [PERSON_N…" at bounding box center [784, 175] width 1545 height 254
click at [604, 76] on span "12:50 - 14F-001.31" at bounding box center [568, 70] width 159 height 22
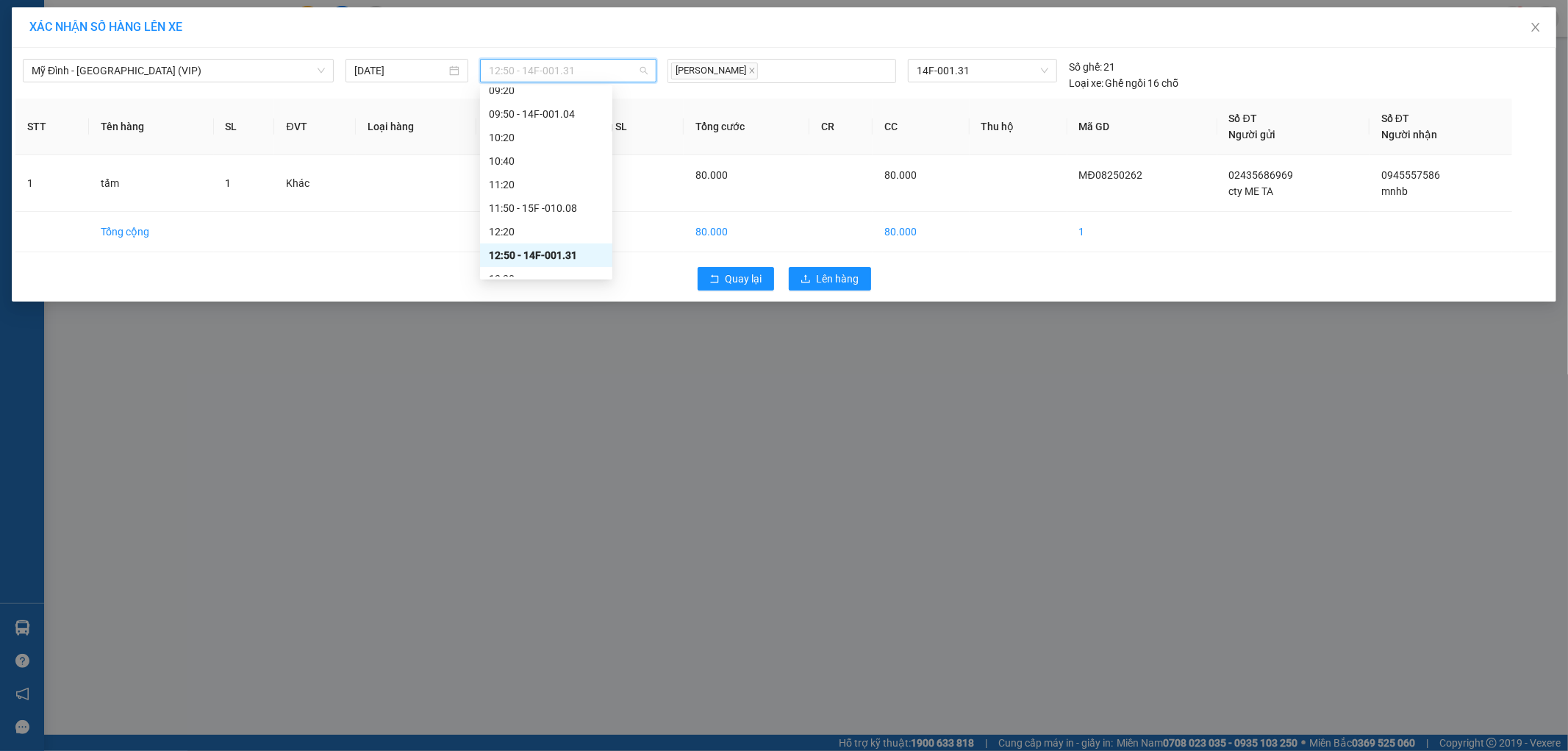
scroll to position [326, 0]
click at [562, 258] on div "14:50 - 14F-001.13" at bounding box center [546, 267] width 132 height 23
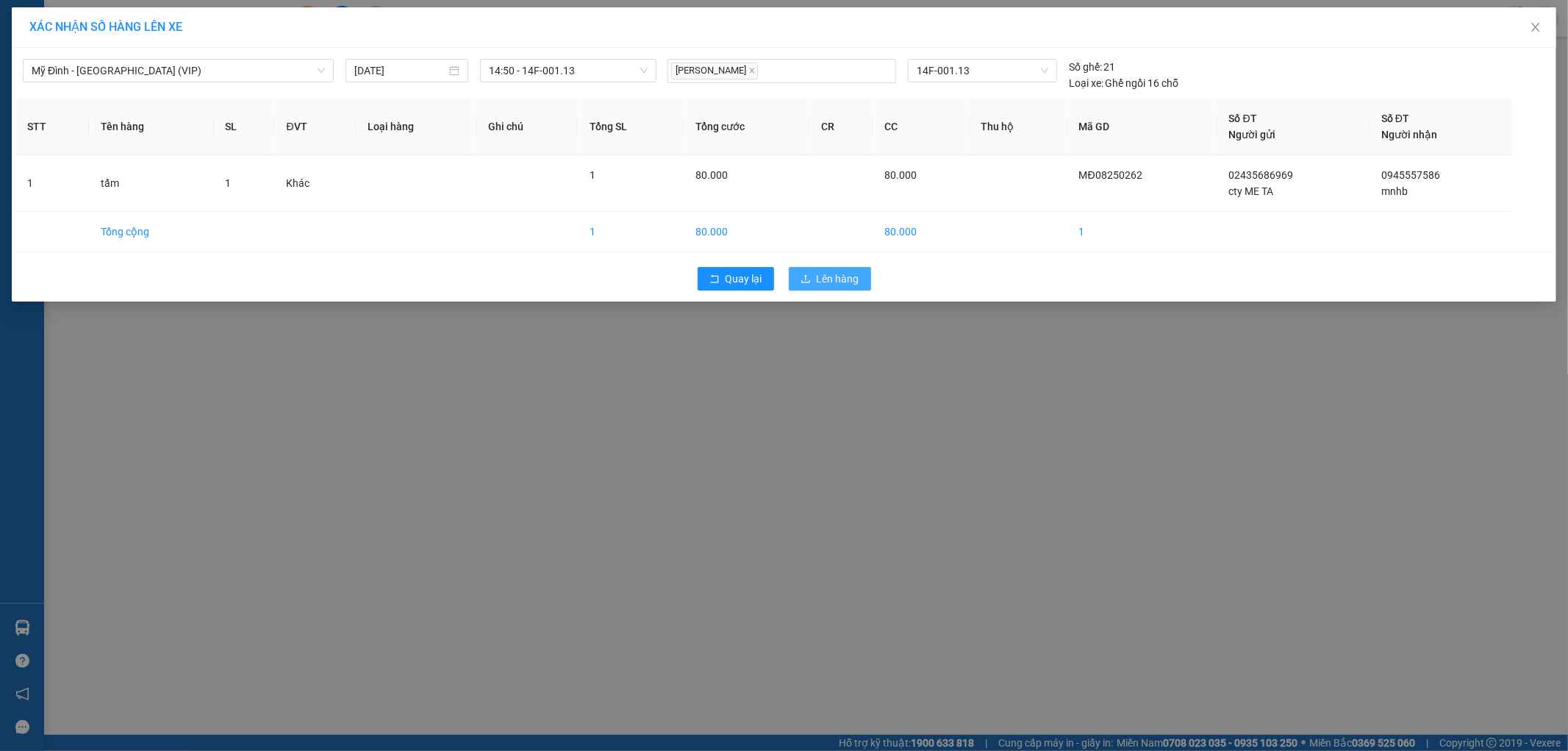
click at [836, 277] on span "Lên hàng" at bounding box center [839, 278] width 42 height 16
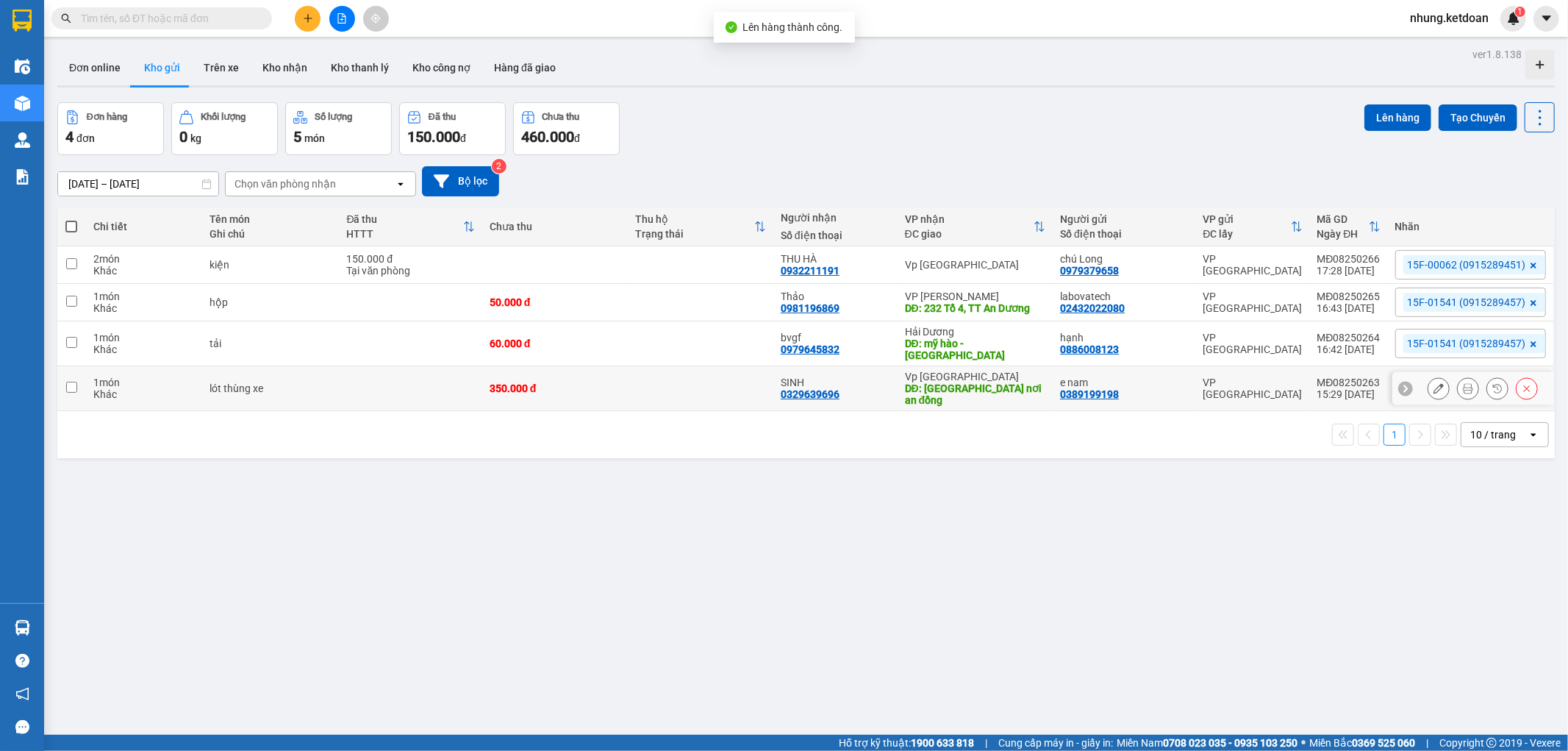
click at [446, 382] on td at bounding box center [410, 388] width 143 height 44
checkbox input "true"
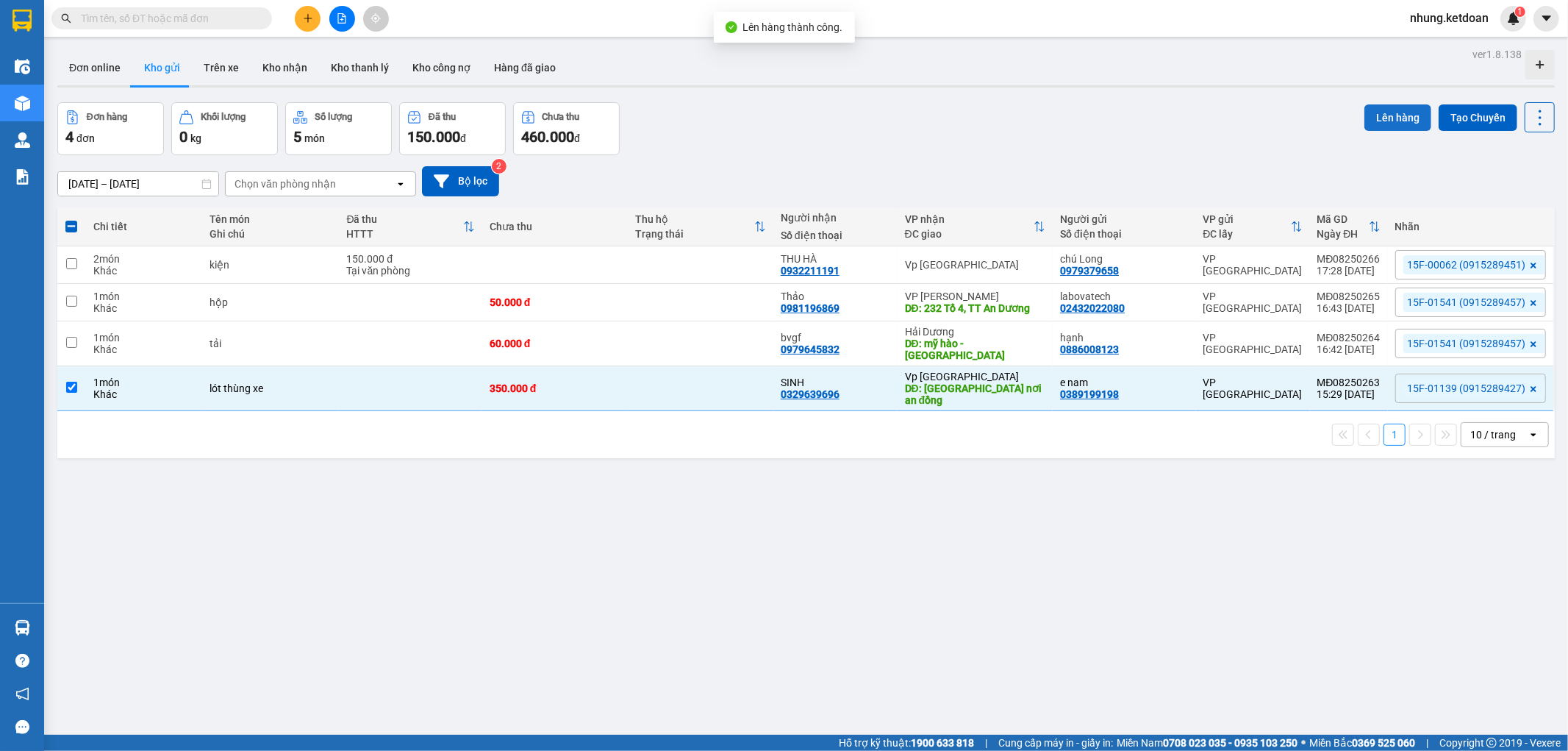
click at [1390, 119] on button "Lên hàng" at bounding box center [1397, 117] width 67 height 26
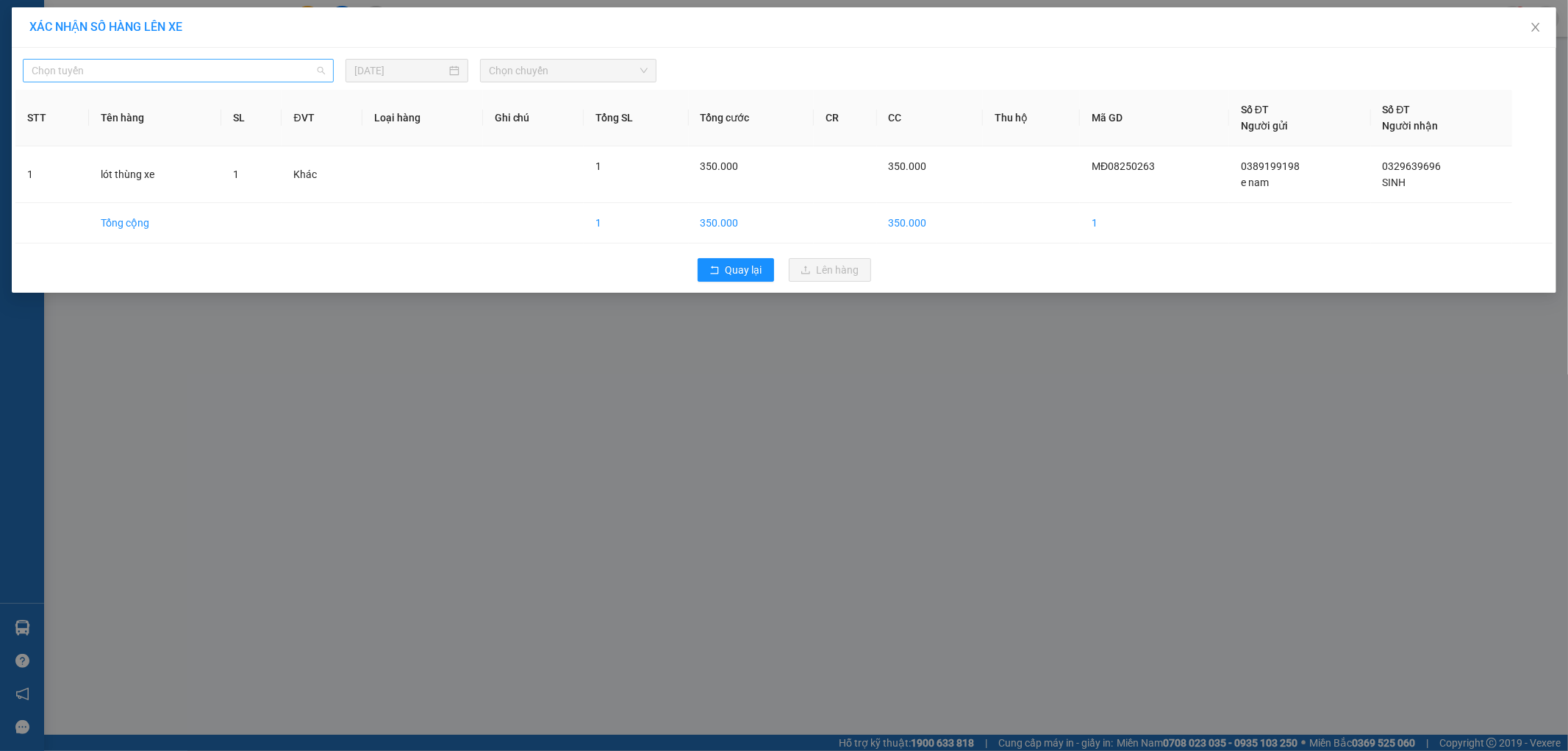
click at [217, 79] on span "Chọn tuyến" at bounding box center [179, 70] width 293 height 22
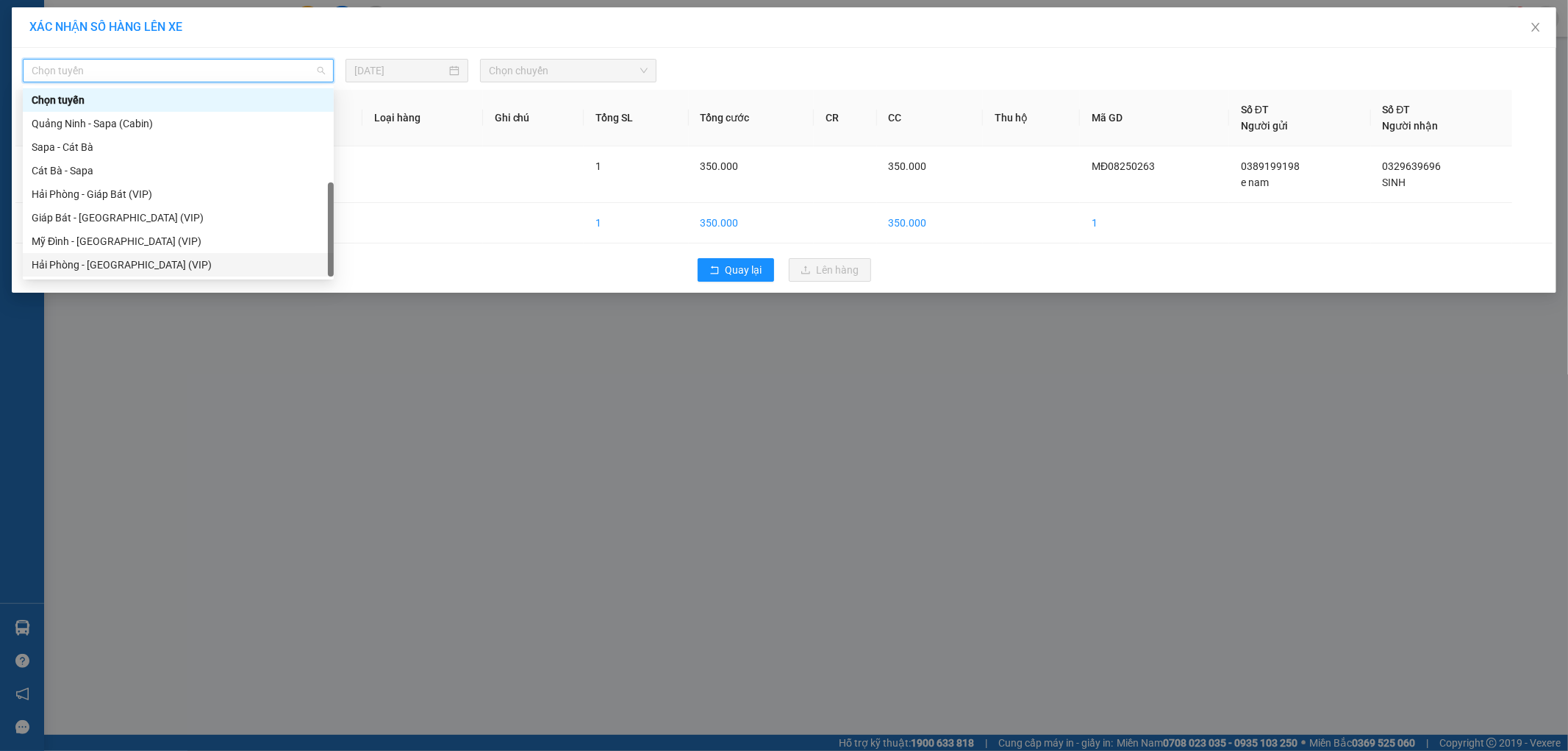
scroll to position [47, 0]
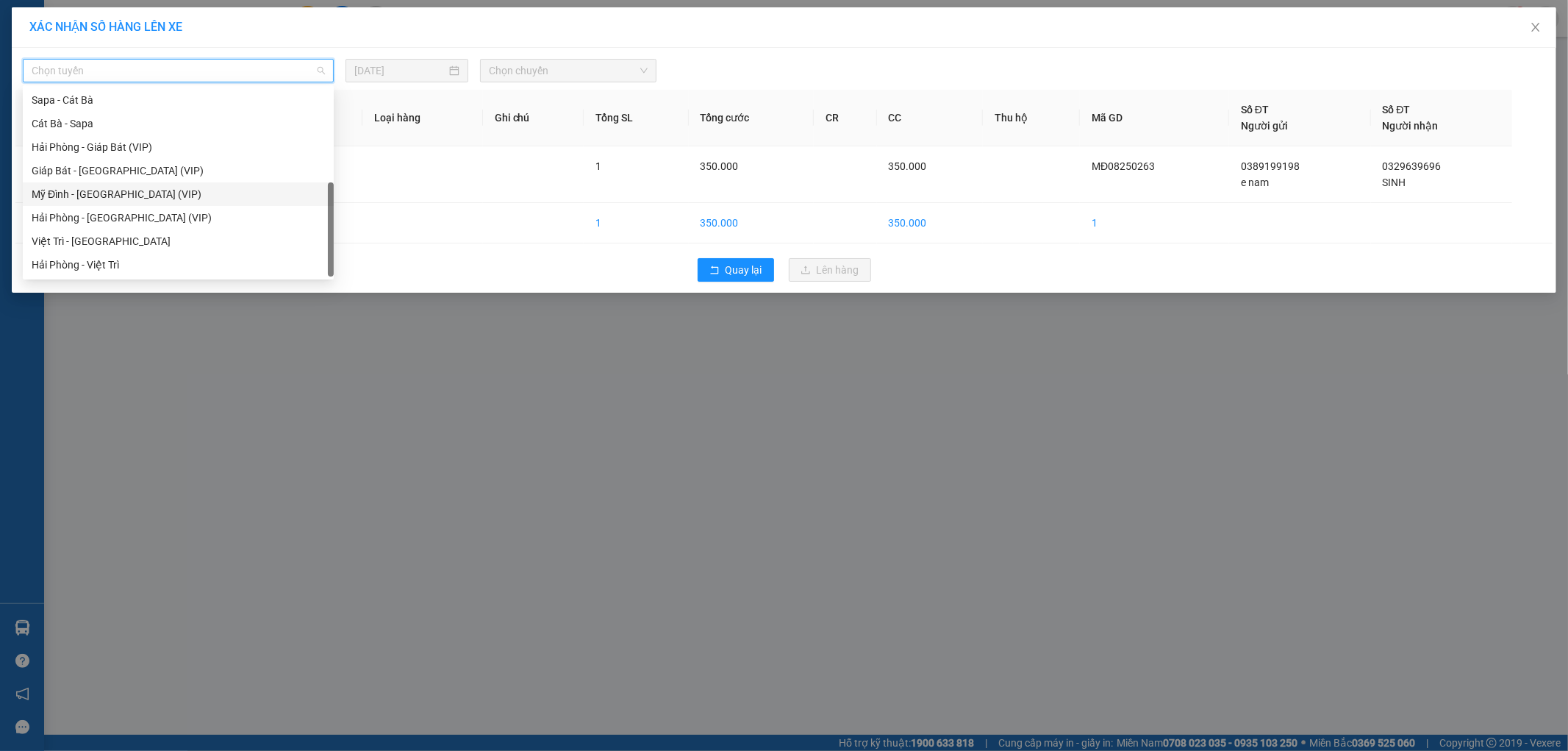
click at [90, 194] on div "Mỹ Đình - [GEOGRAPHIC_DATA] (VIP)" at bounding box center [179, 194] width 293 height 16
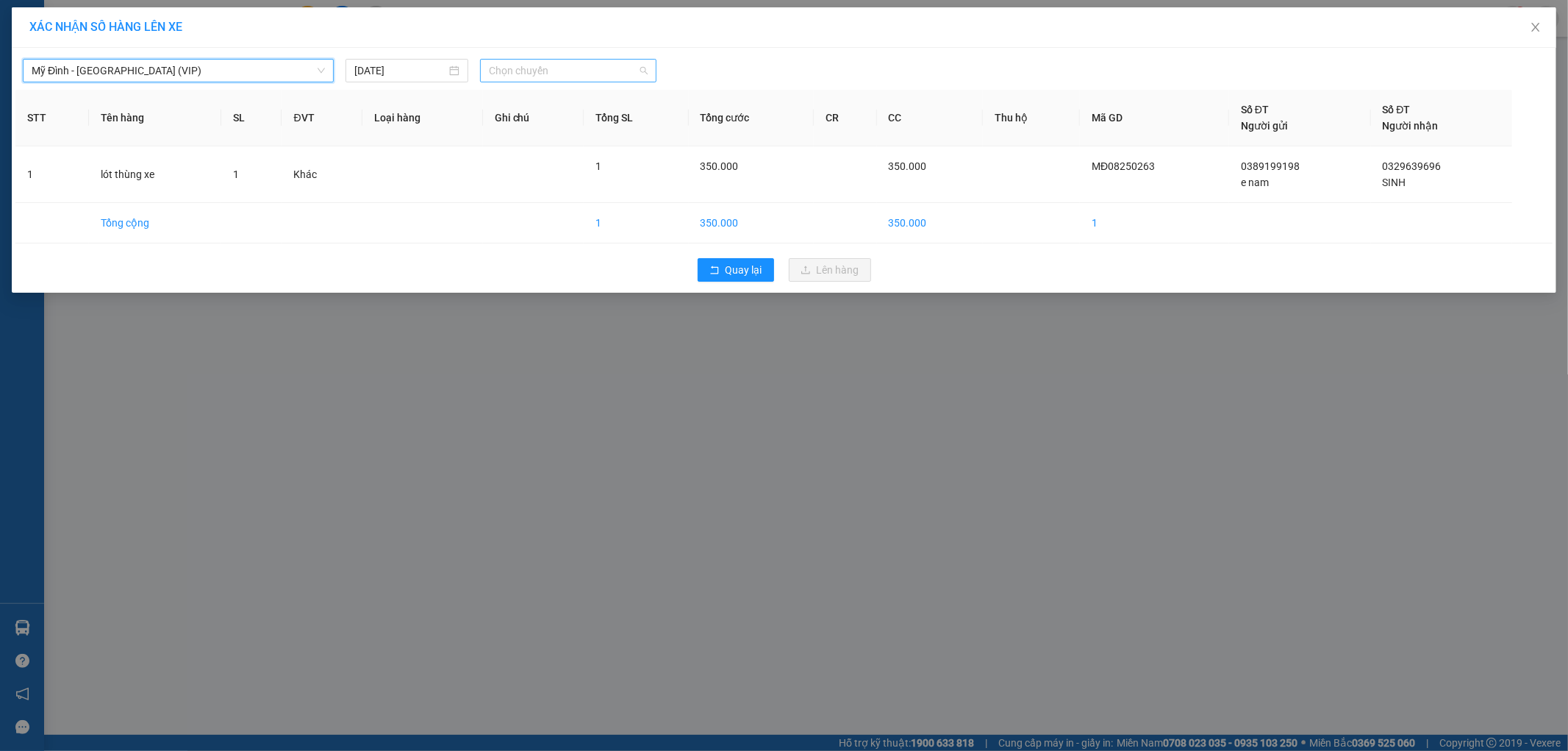
click at [540, 70] on span "Chọn chuyến" at bounding box center [568, 70] width 159 height 22
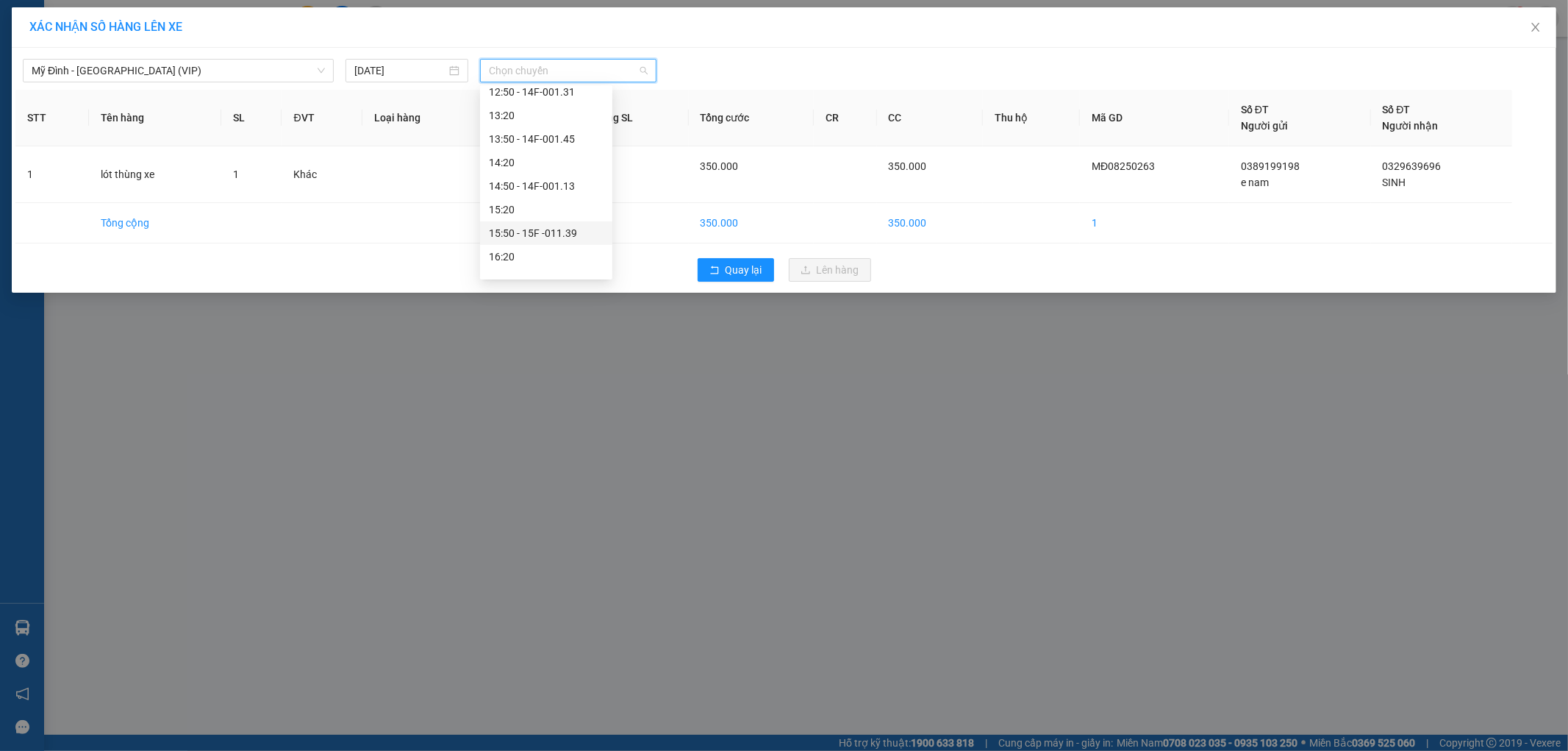
click at [582, 234] on div "15:50 - 15F -011.39" at bounding box center [546, 233] width 115 height 16
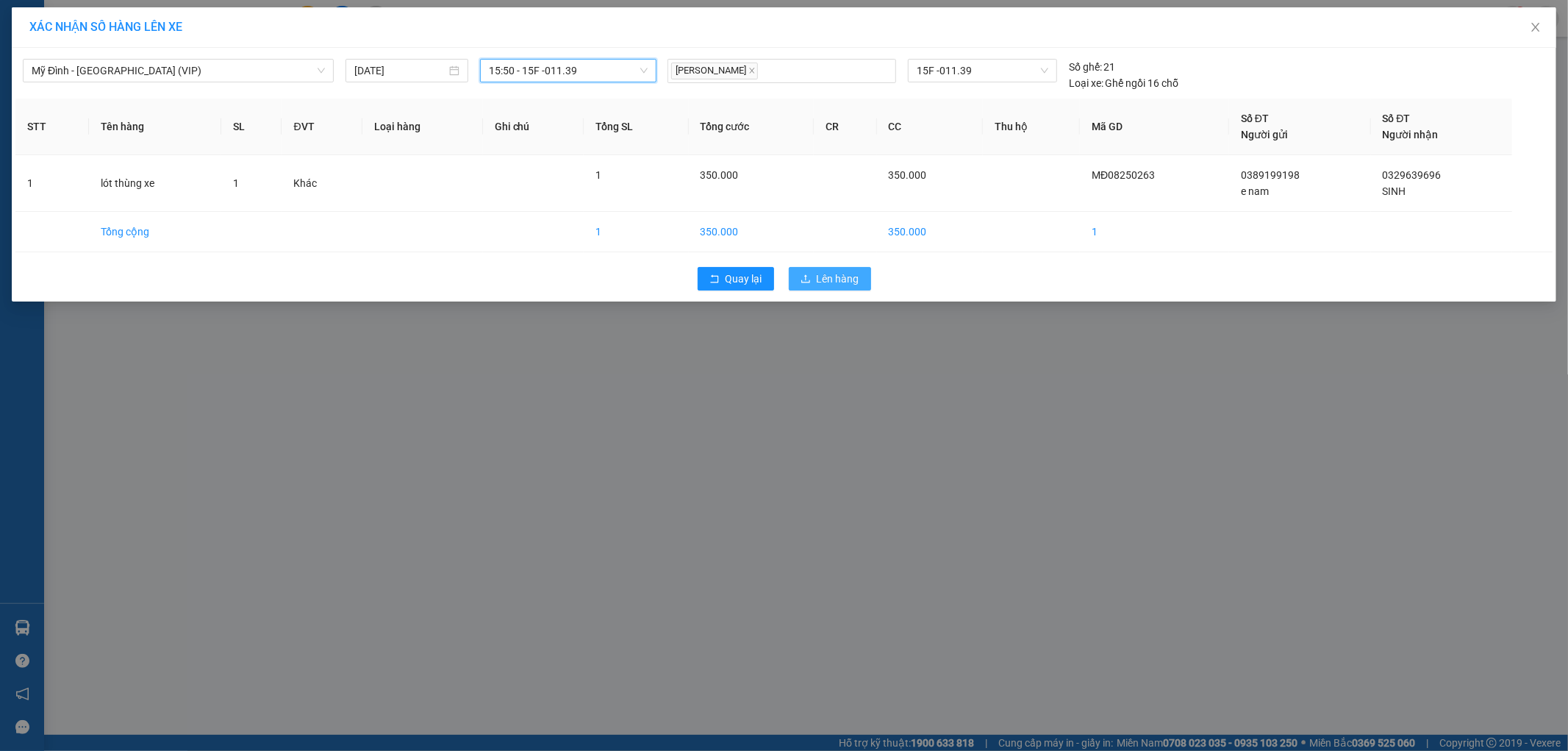
click at [810, 283] on icon "upload" at bounding box center [806, 278] width 11 height 11
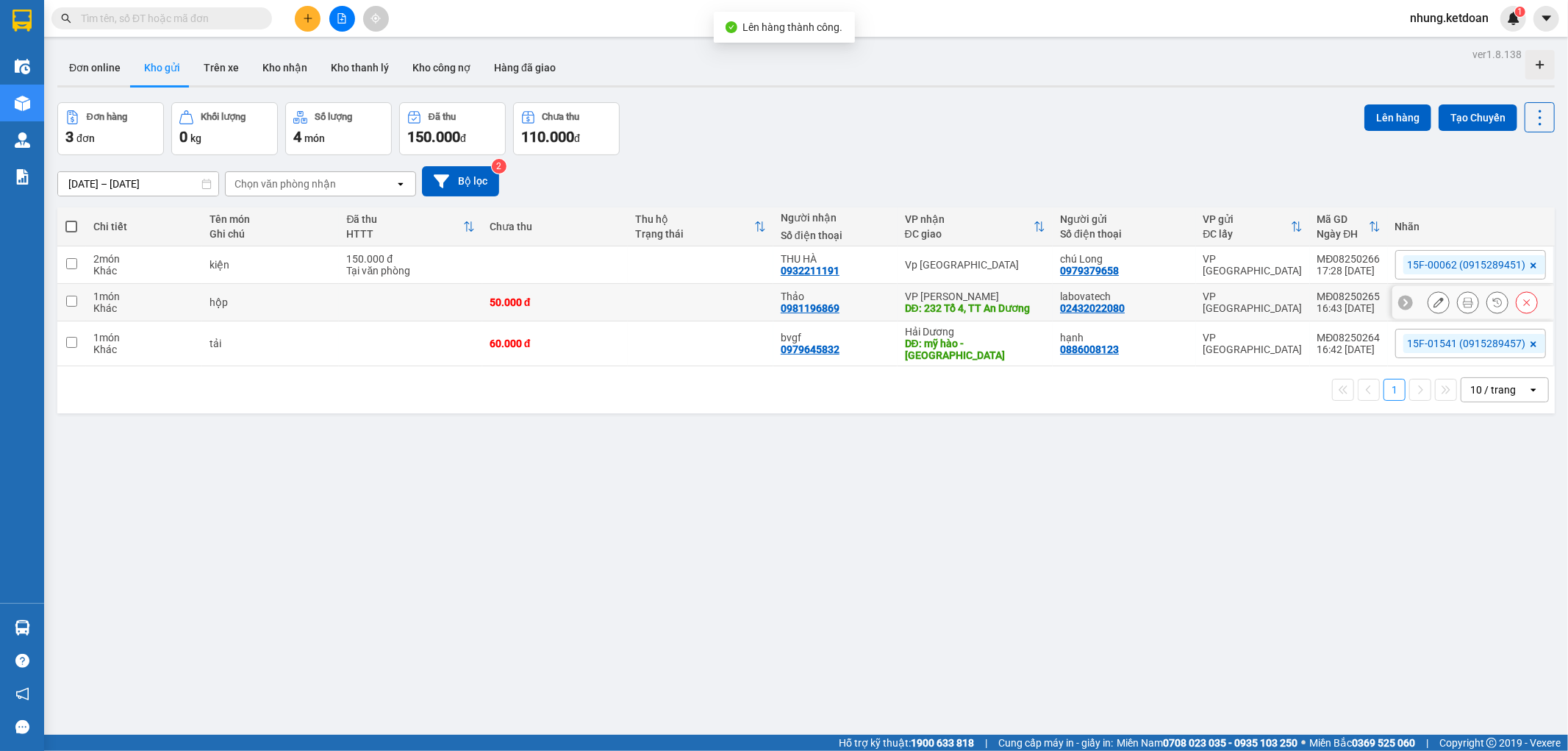
click at [431, 299] on td at bounding box center [410, 302] width 143 height 38
checkbox input "true"
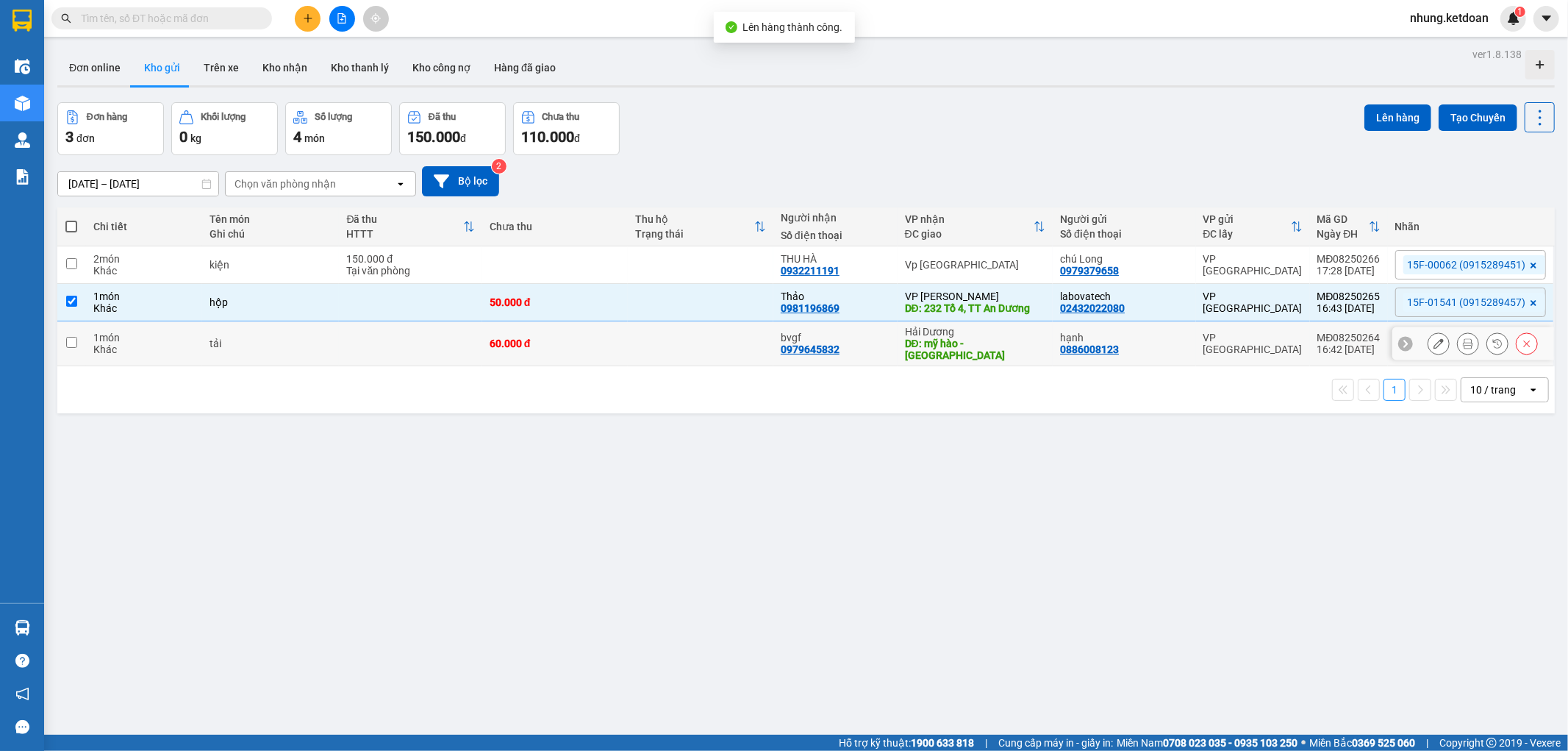
click at [420, 350] on td at bounding box center [410, 344] width 143 height 44
checkbox input "true"
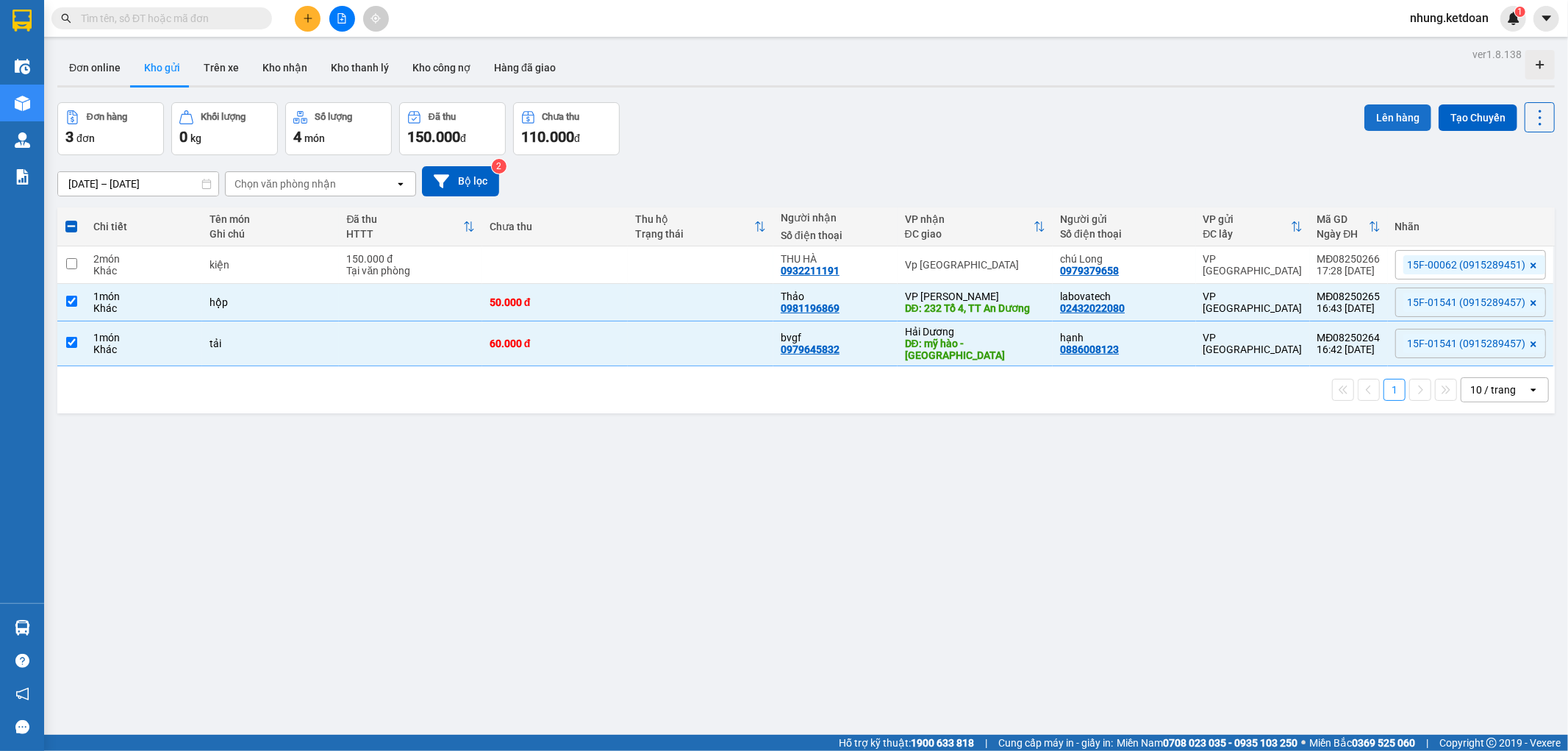
click at [1380, 116] on button "Lên hàng" at bounding box center [1397, 117] width 67 height 26
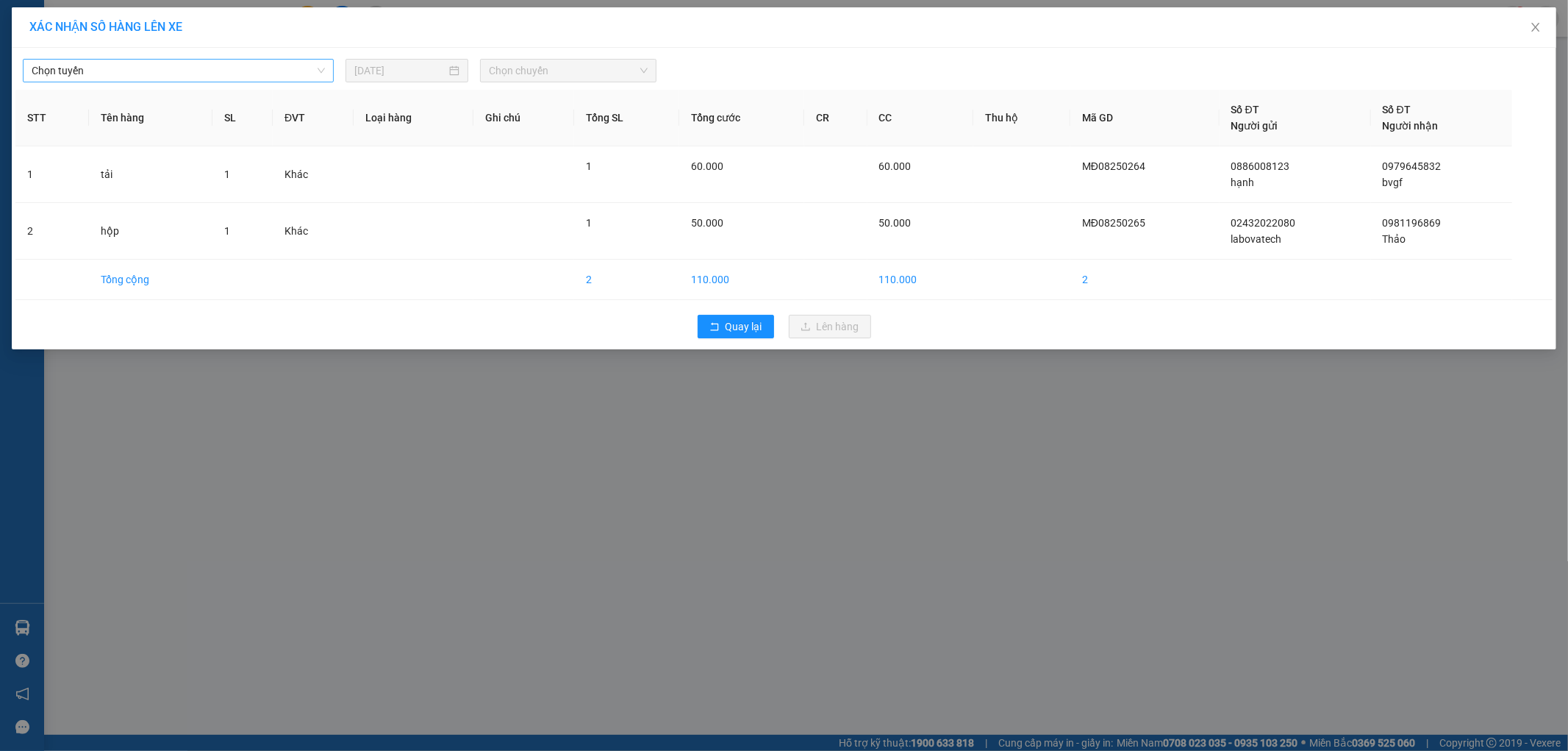
click at [162, 75] on span "Chọn tuyến" at bounding box center [179, 70] width 293 height 22
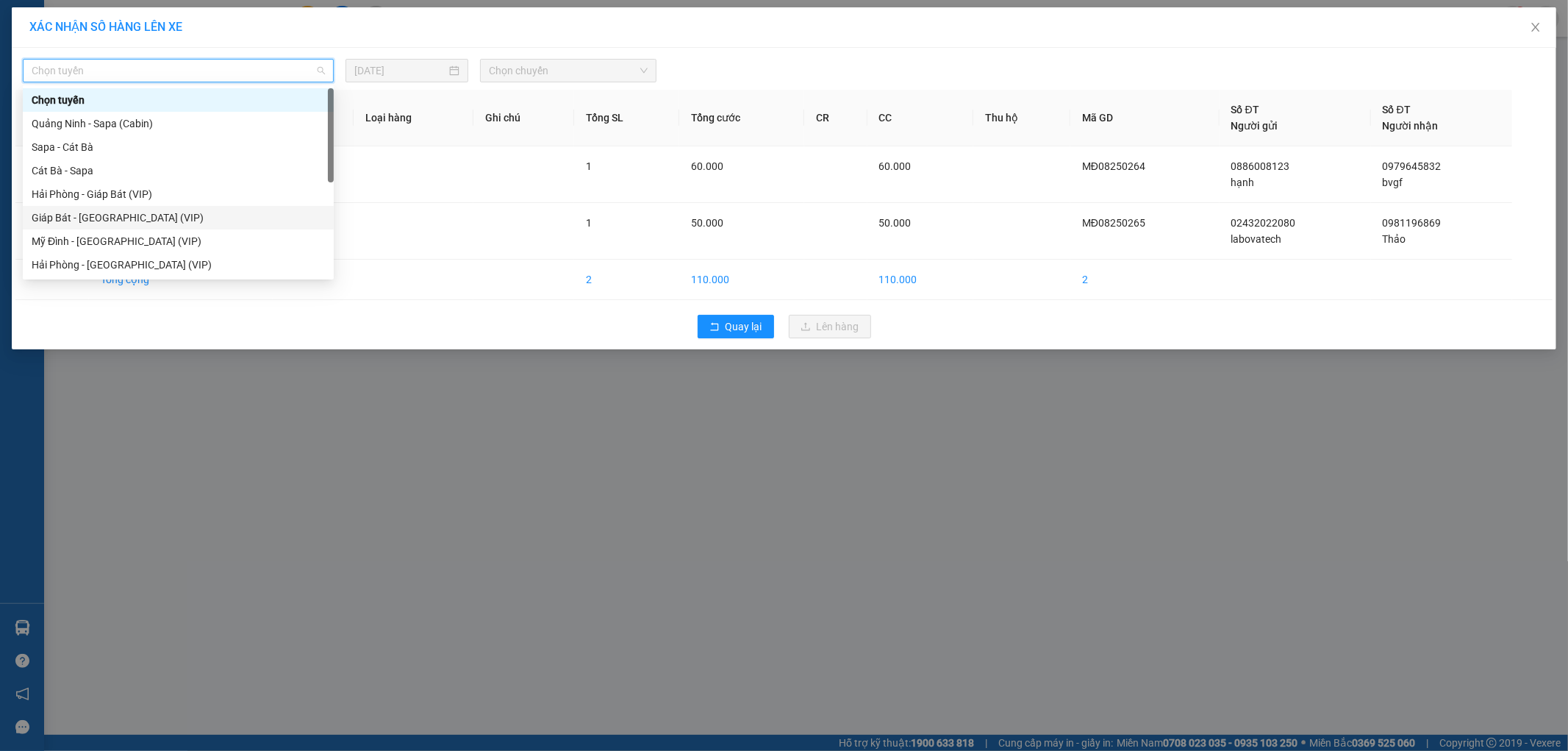
click at [111, 223] on div "Giáp Bát - [GEOGRAPHIC_DATA] (VIP)" at bounding box center [179, 217] width 293 height 16
click at [111, 223] on td "hộp" at bounding box center [151, 231] width 124 height 57
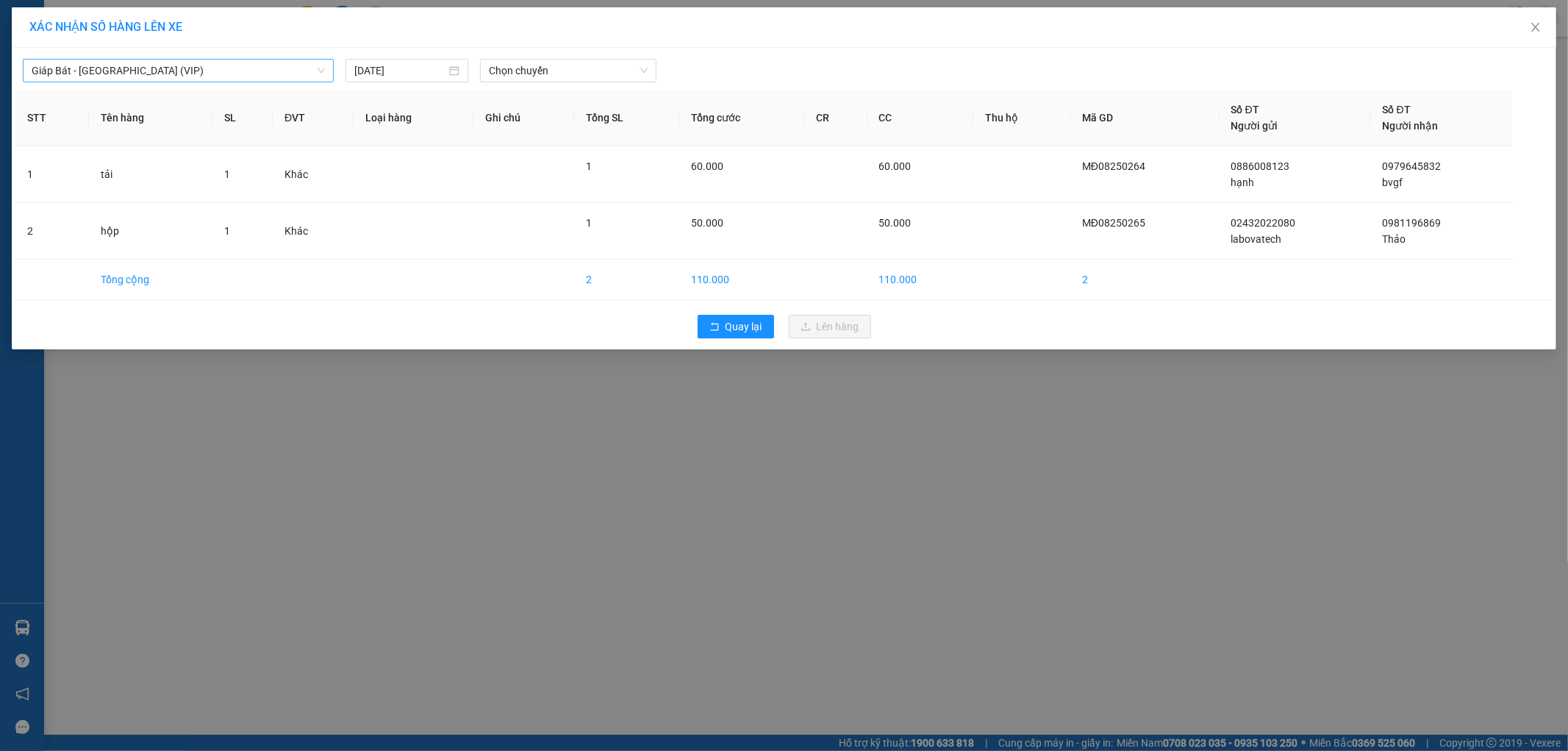
click at [174, 70] on span "Giáp Bát - [GEOGRAPHIC_DATA] (VIP)" at bounding box center [179, 70] width 293 height 22
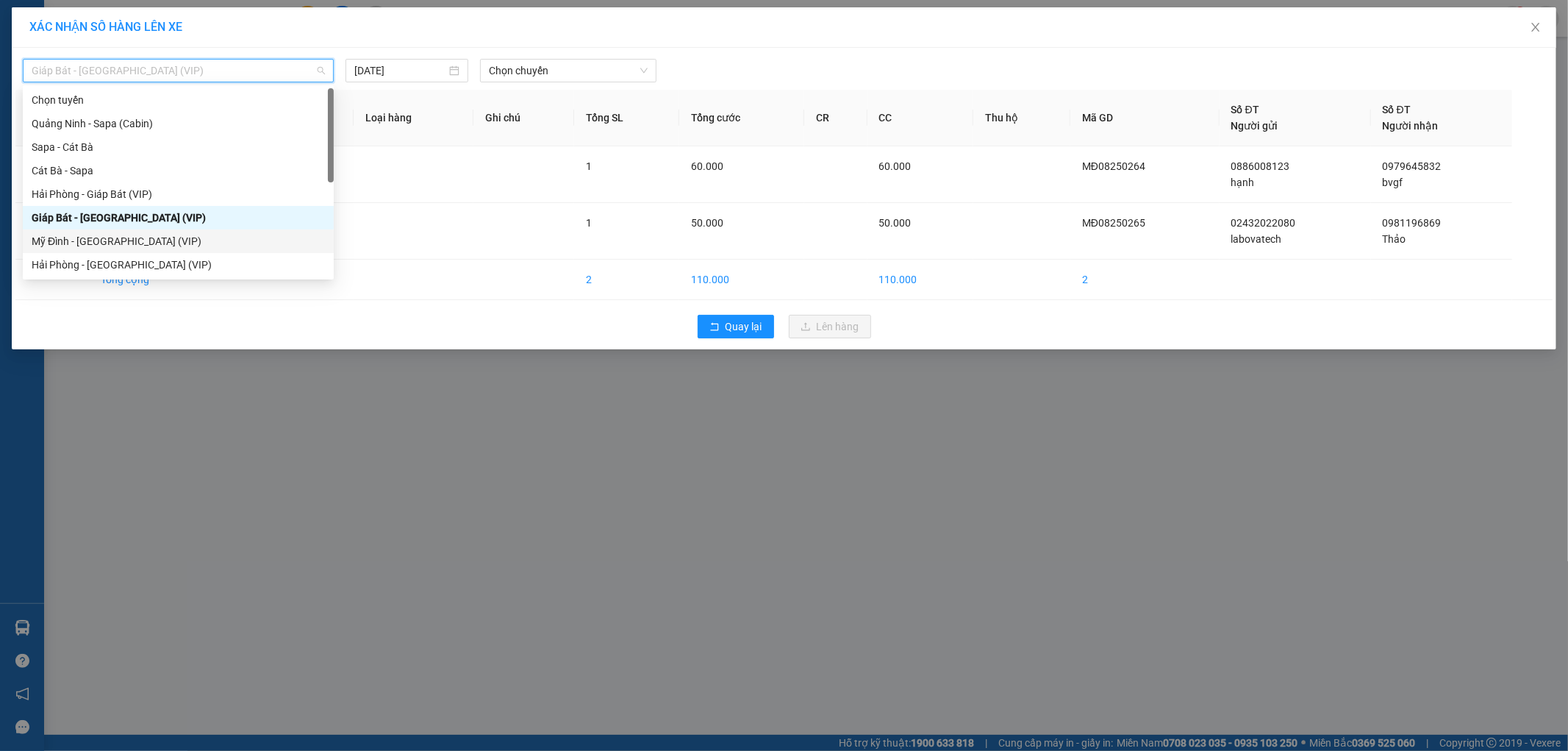
click at [110, 241] on div "Mỹ Đình - [GEOGRAPHIC_DATA] (VIP)" at bounding box center [179, 241] width 293 height 16
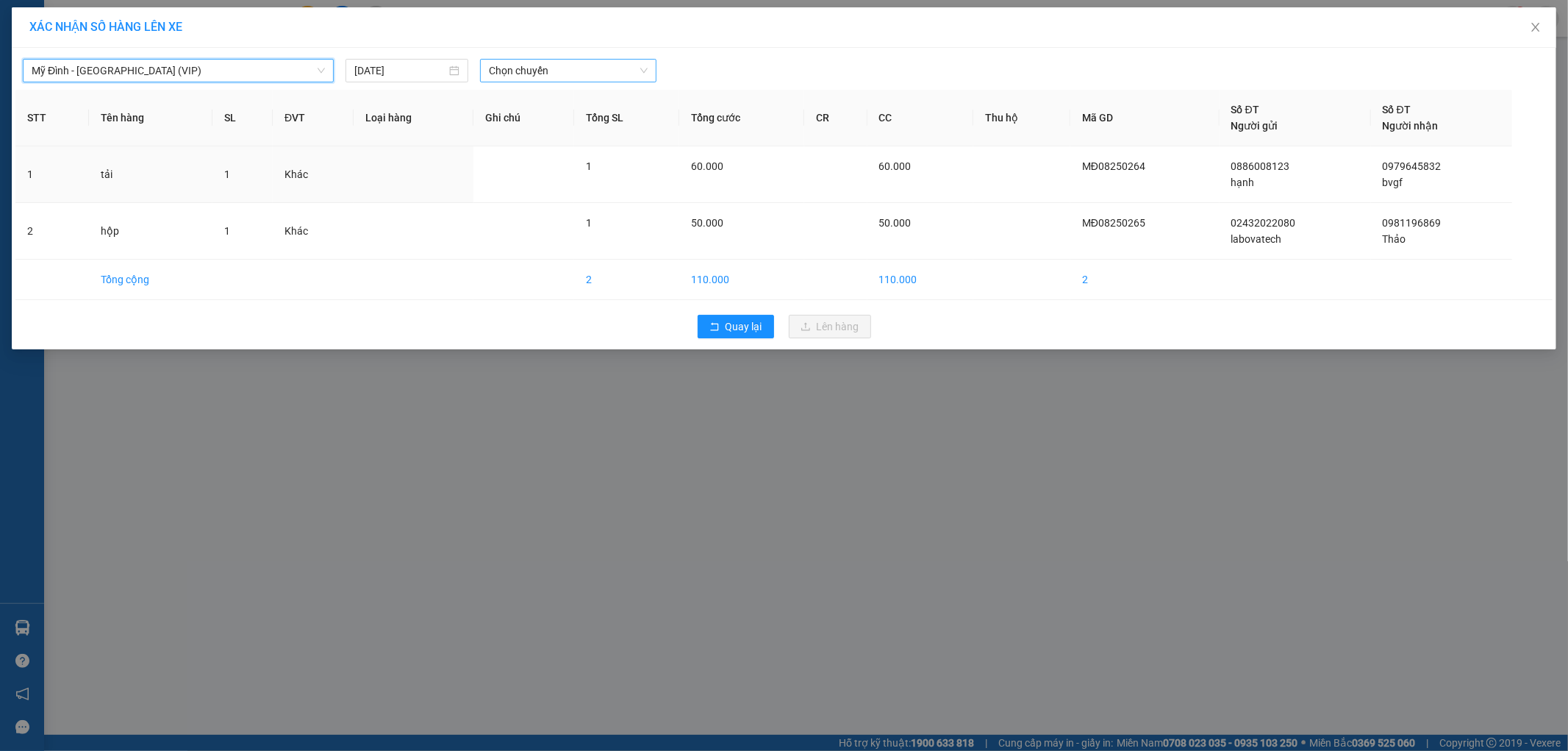
click at [561, 63] on span "Chọn chuyến" at bounding box center [568, 70] width 159 height 22
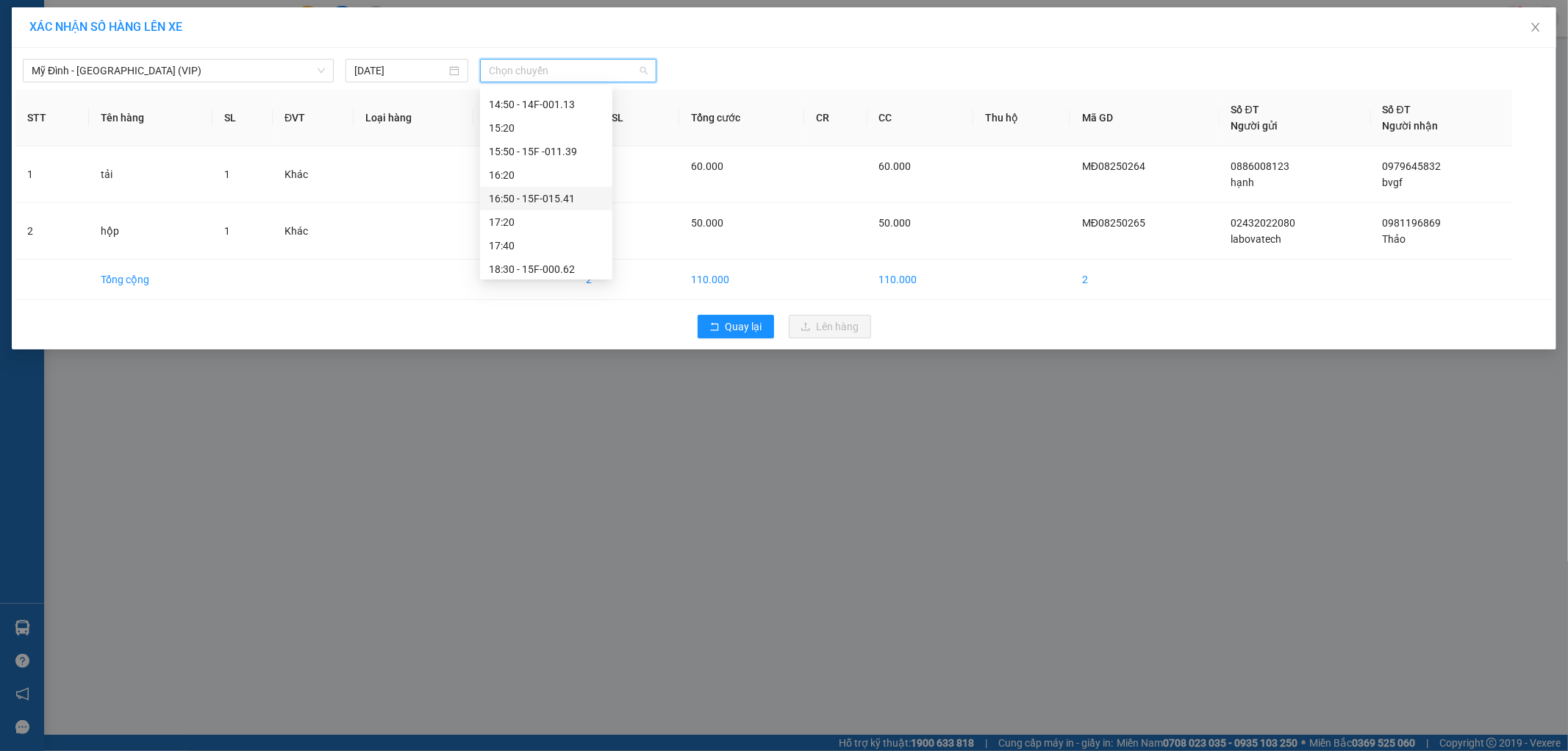
click at [571, 206] on div "16:50 - 15F-015.41" at bounding box center [546, 198] width 115 height 16
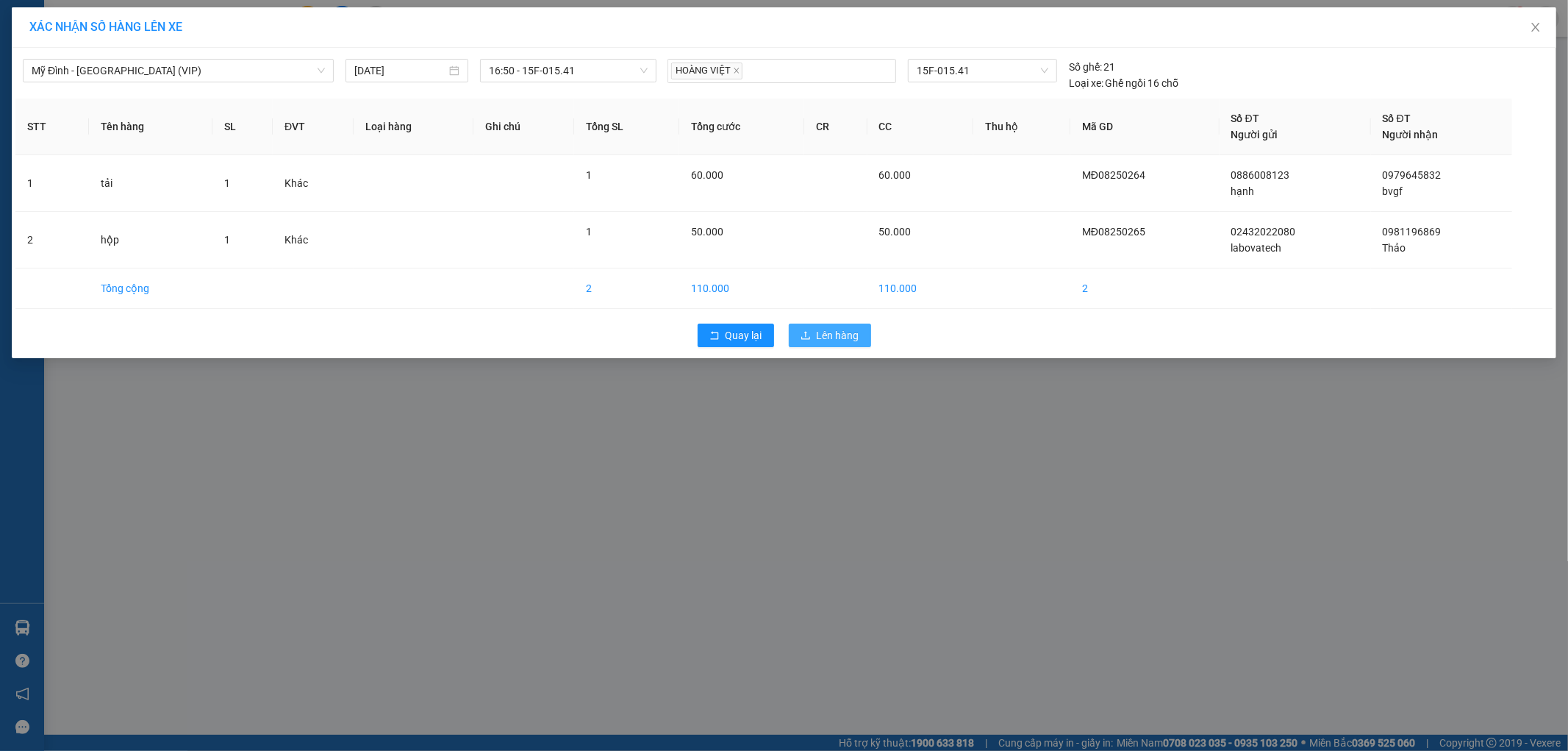
click at [836, 326] on button "Lên hàng" at bounding box center [830, 335] width 82 height 23
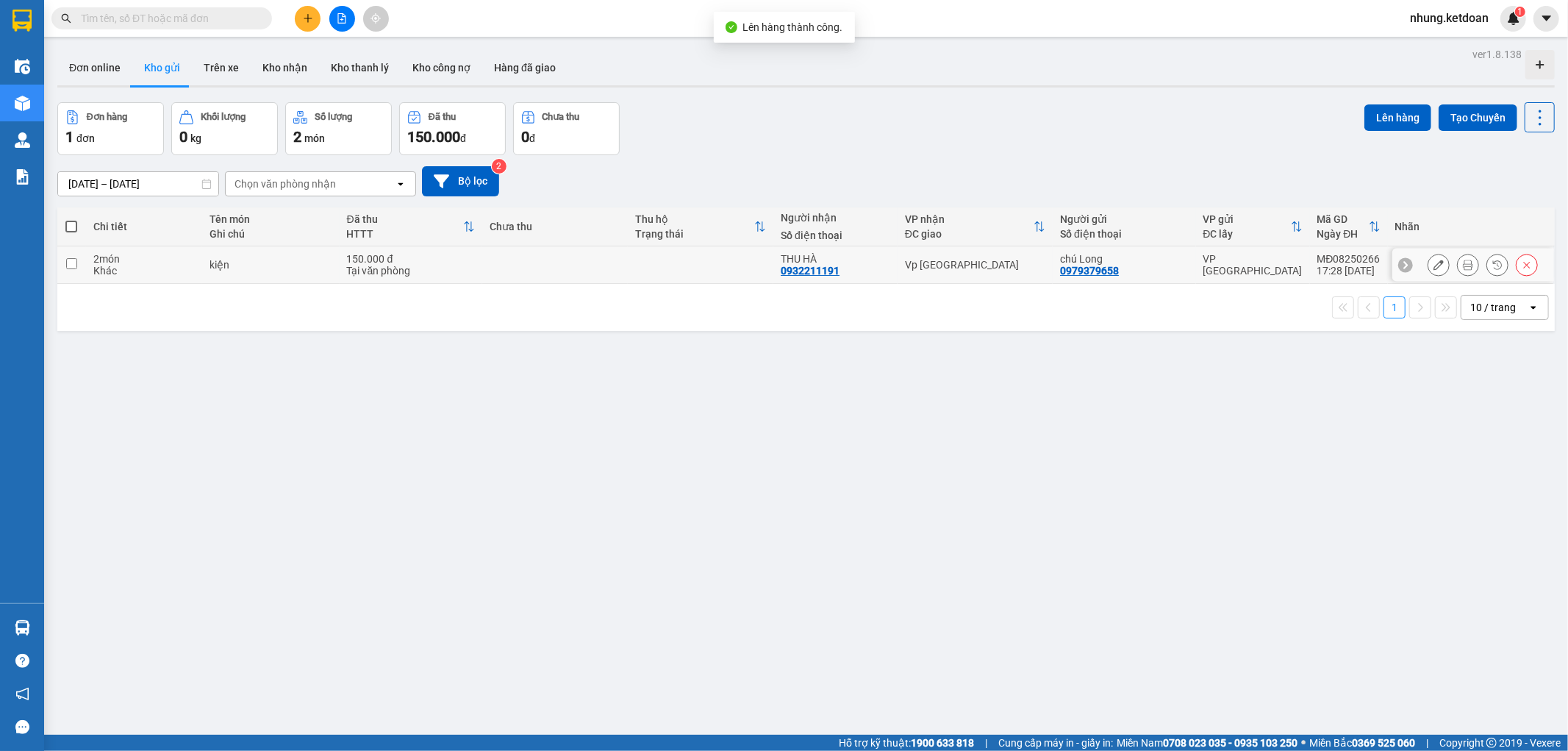
click at [534, 263] on td at bounding box center [555, 264] width 146 height 38
checkbox input "true"
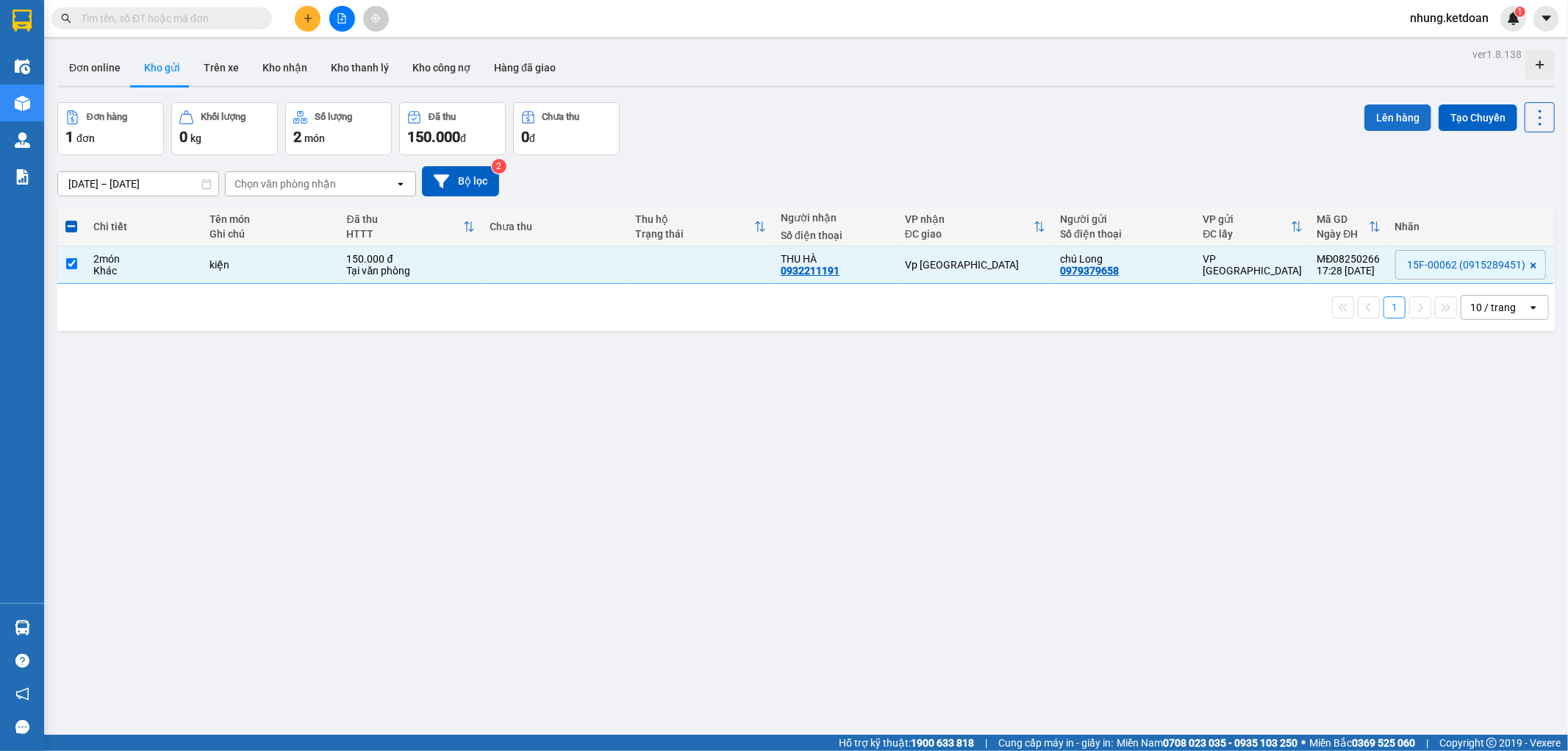
click at [1378, 113] on button "Lên hàng" at bounding box center [1397, 117] width 67 height 26
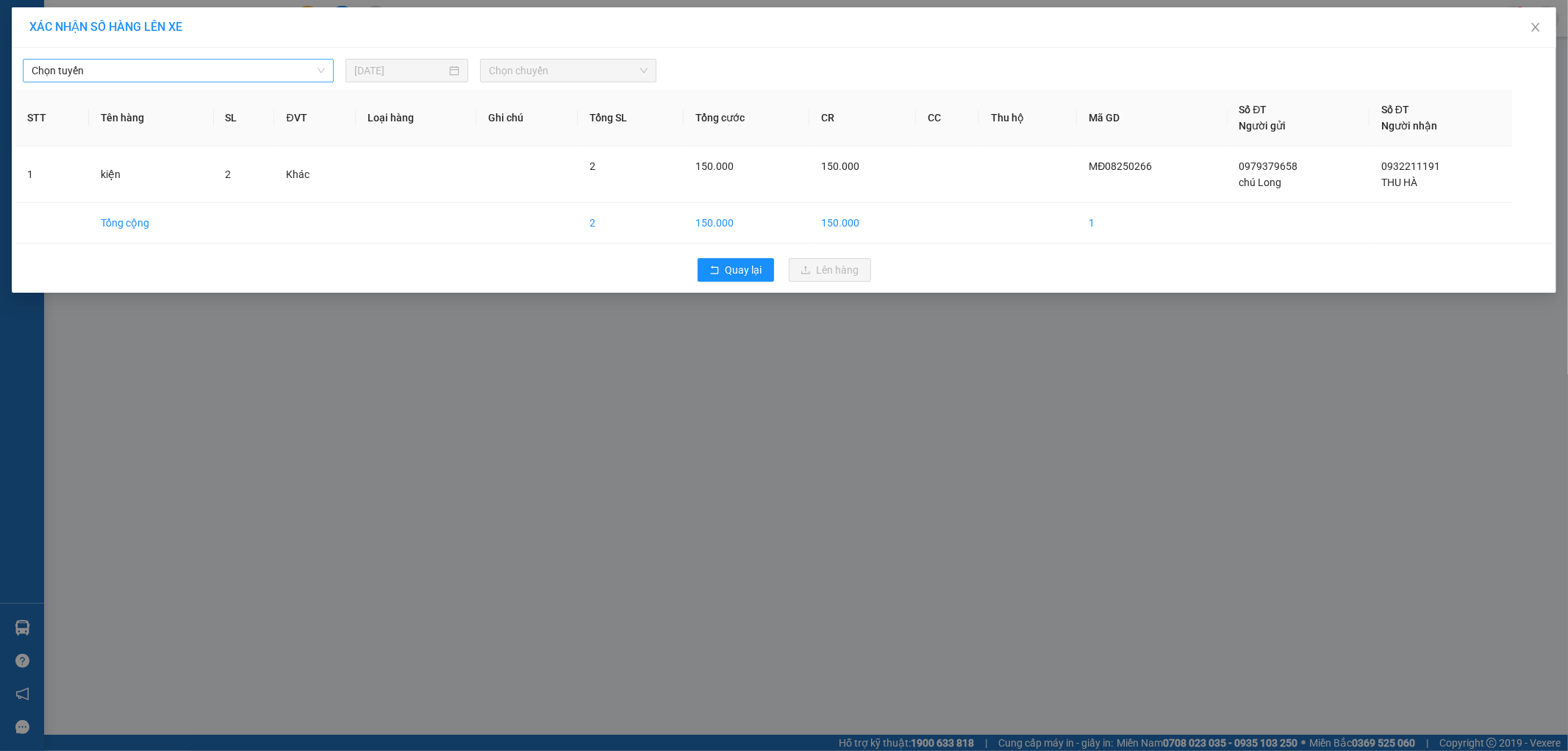
click at [172, 70] on span "Chọn tuyến" at bounding box center [179, 70] width 293 height 22
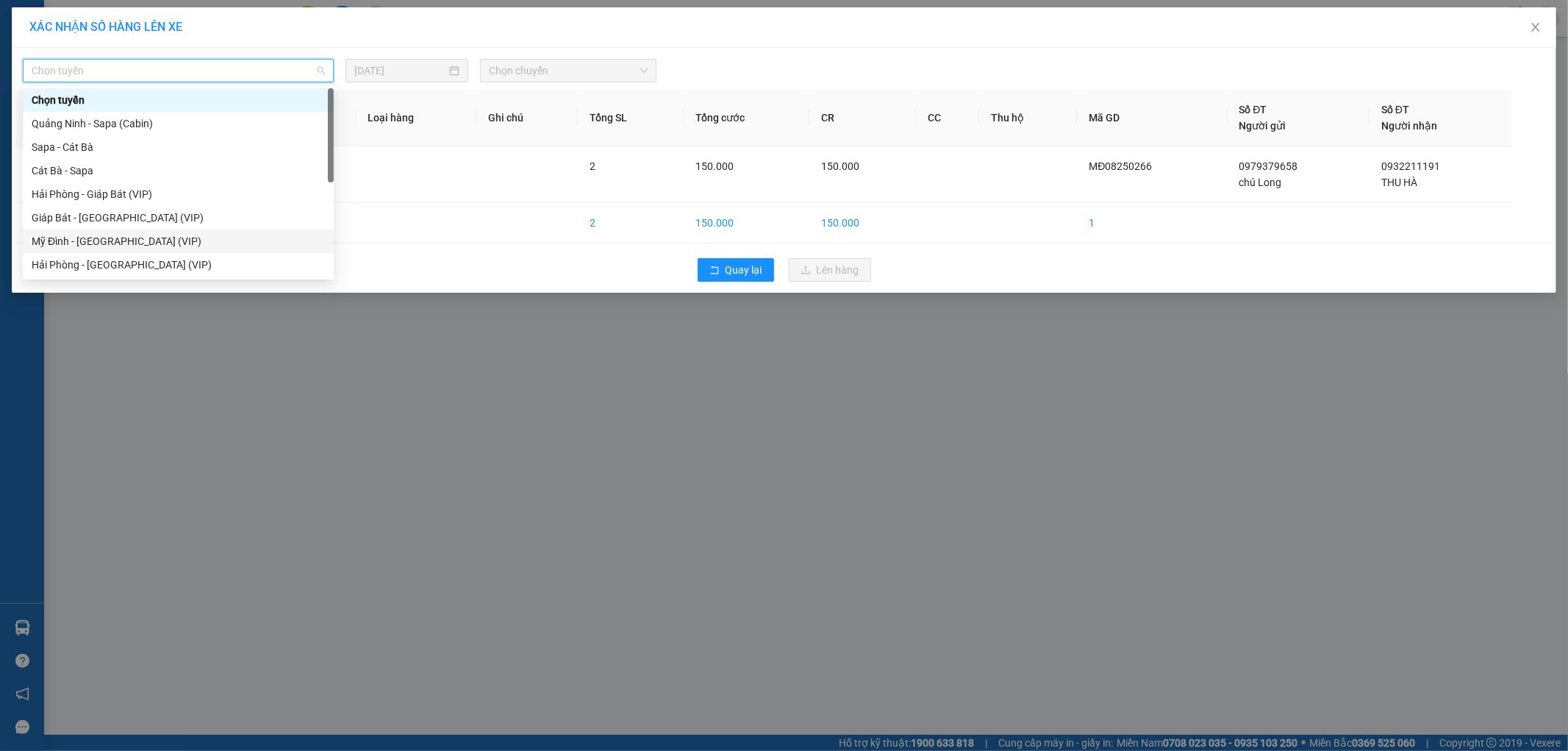
drag, startPoint x: 106, startPoint y: 246, endPoint x: 361, endPoint y: 116, distance: 286.2
click at [107, 245] on div "Mỹ Đình - [GEOGRAPHIC_DATA] (VIP)" at bounding box center [179, 241] width 293 height 16
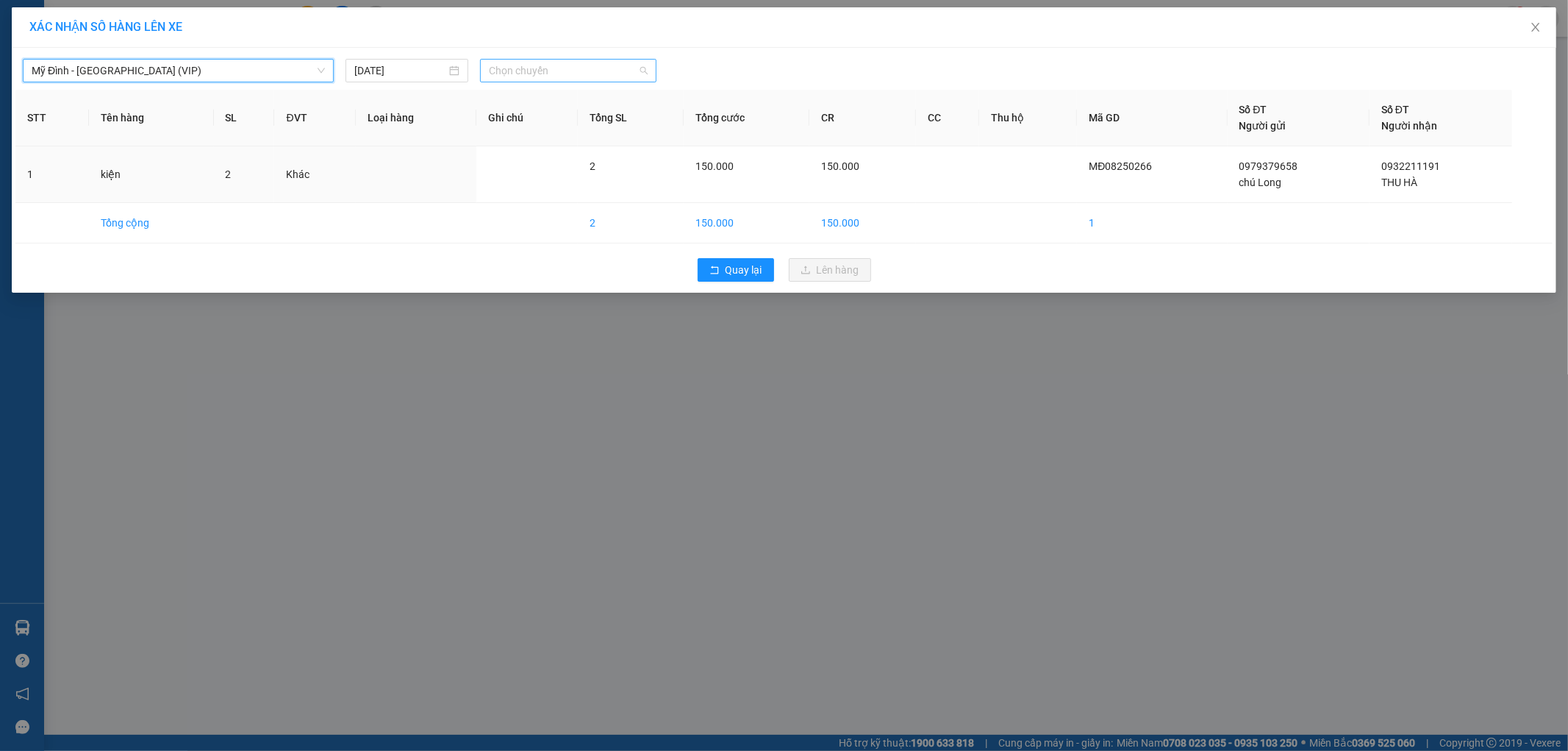
click at [570, 64] on span "Chọn chuyến" at bounding box center [568, 70] width 159 height 22
click at [575, 240] on div "18:30 - 15F-000.62" at bounding box center [546, 241] width 115 height 16
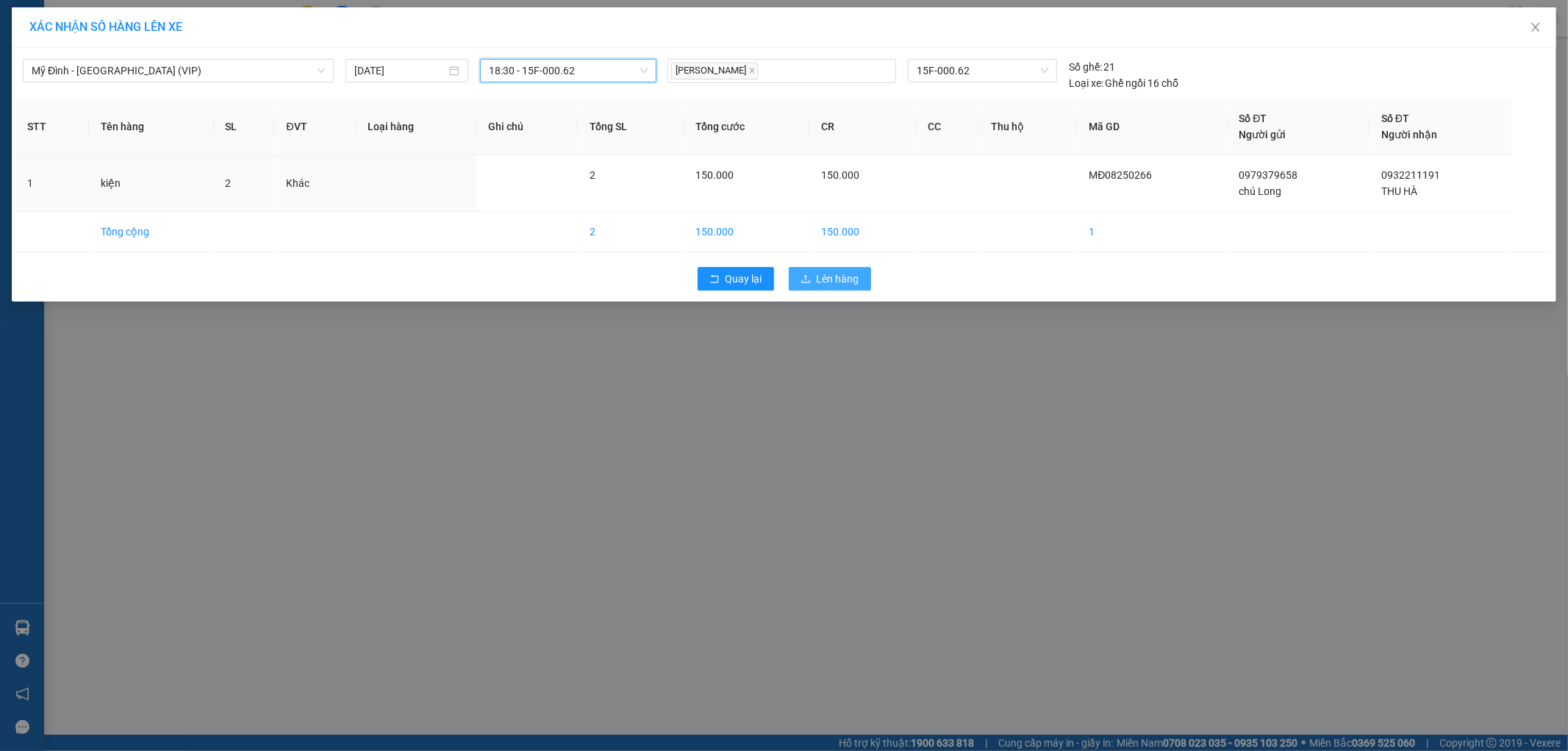
click at [818, 283] on span "Lên hàng" at bounding box center [839, 278] width 42 height 16
